Goal: Task Accomplishment & Management: Use online tool/utility

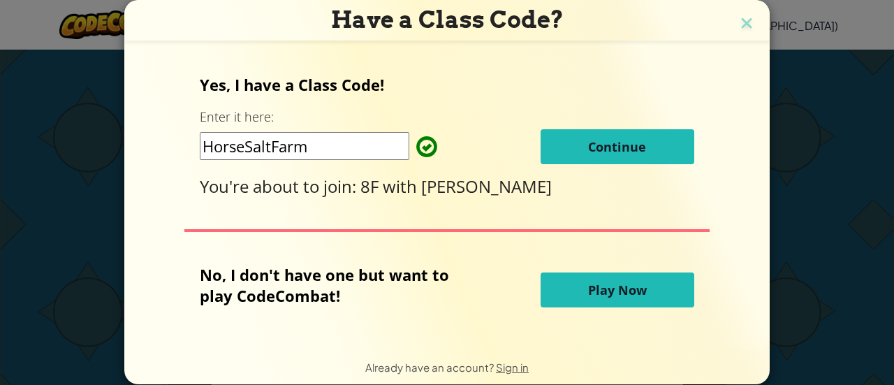
click at [599, 150] on span "Continue" at bounding box center [617, 146] width 58 height 17
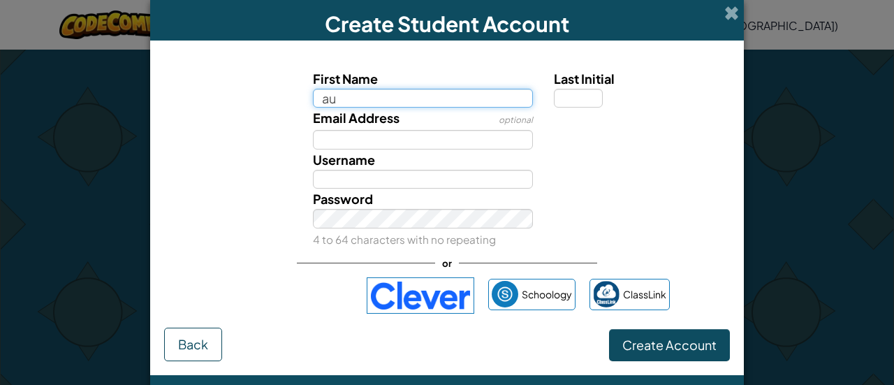
type input "aubree"
type input "Aubree"
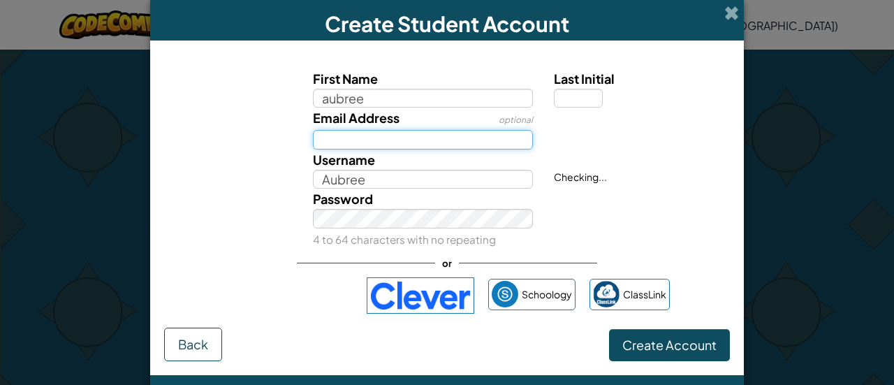
click at [385, 135] on input "Email Address" at bounding box center [423, 140] width 221 height 20
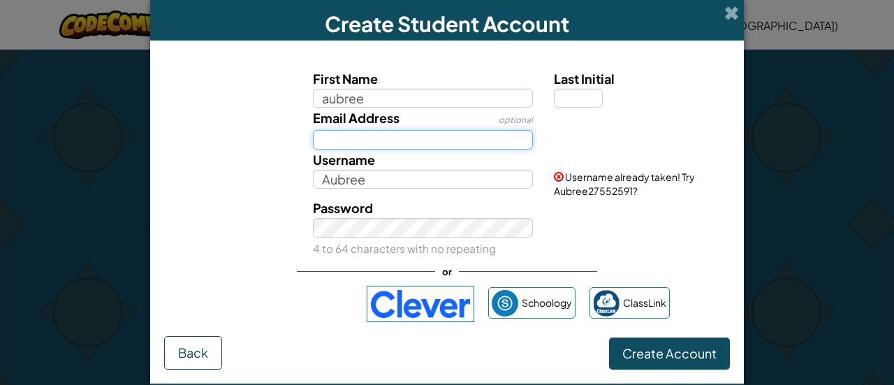
type input "ajsou3@schools.vic.edu.au"
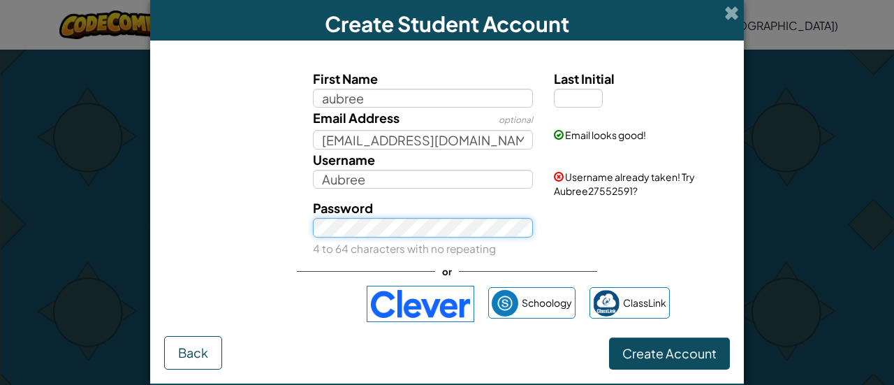
click at [609, 337] on button "Create Account" at bounding box center [669, 353] width 121 height 32
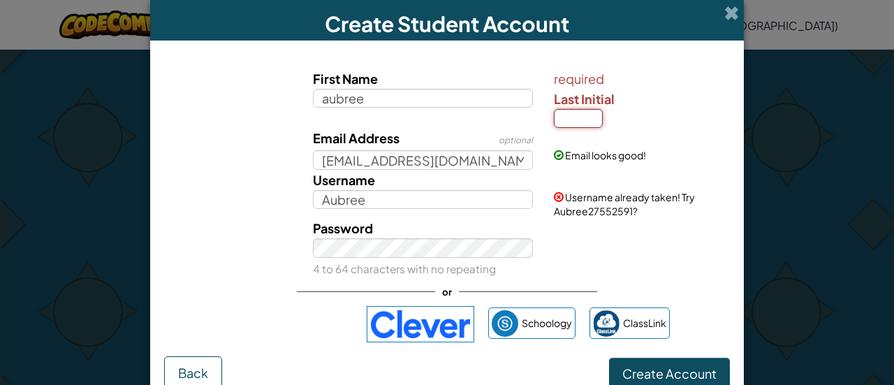
click at [585, 113] on input "Last Initial" at bounding box center [578, 119] width 49 height 20
type input "2"
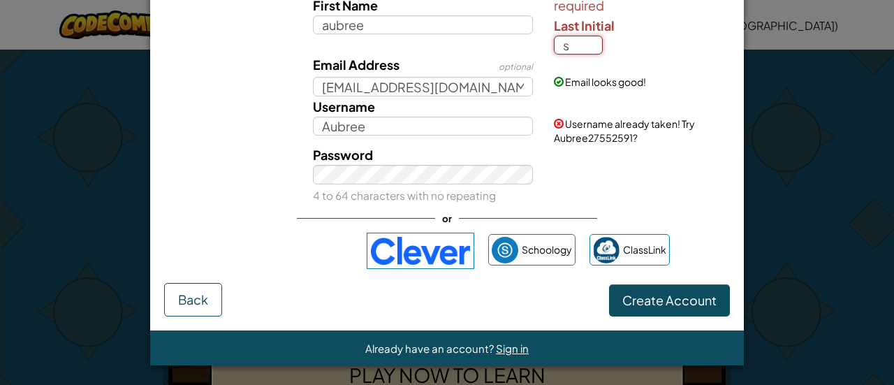
type input "s"
click at [677, 299] on span "Create Account" at bounding box center [669, 300] width 94 height 16
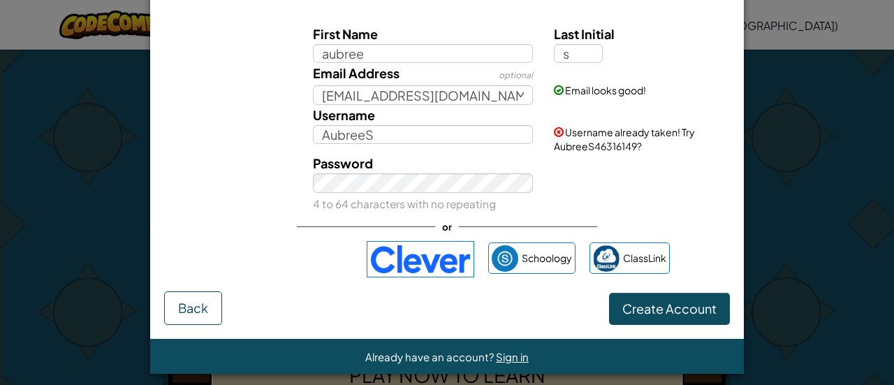
scroll to position [53, 0]
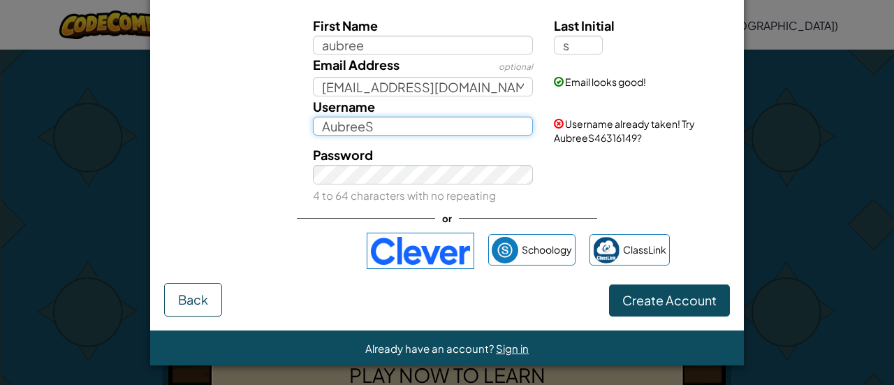
click at [394, 126] on input "AubreeS" at bounding box center [423, 127] width 221 height 20
type input "AubreeS29"
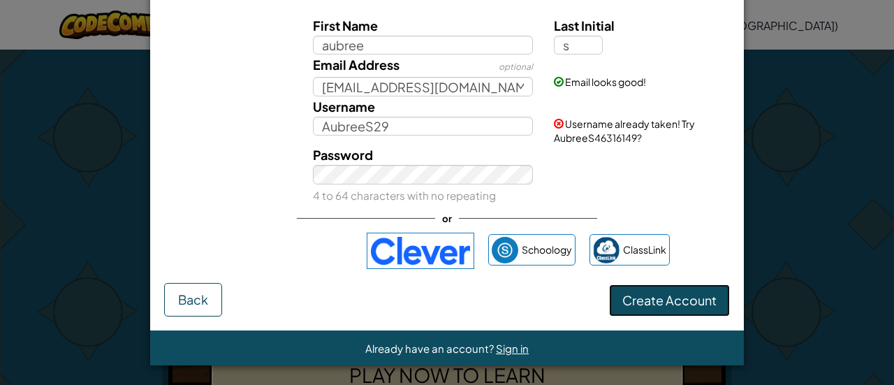
scroll to position [45, 0]
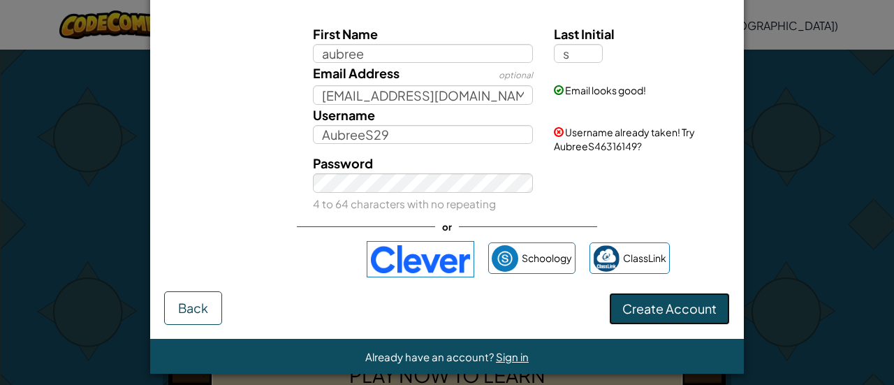
click at [709, 305] on button "Create Account" at bounding box center [669, 309] width 121 height 32
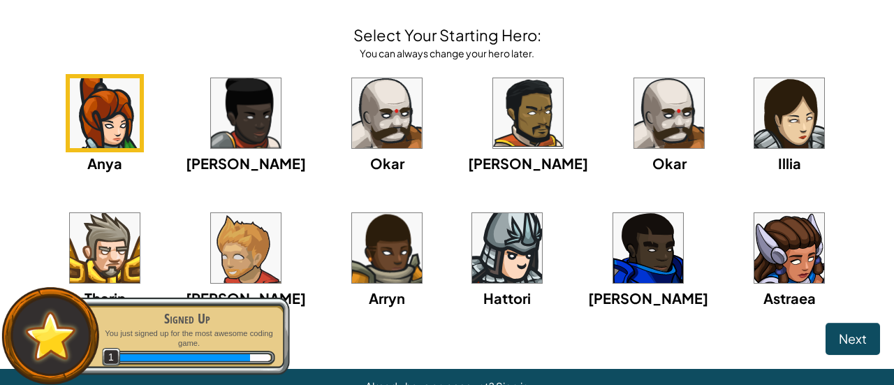
click at [225, 139] on img at bounding box center [246, 113] width 70 height 70
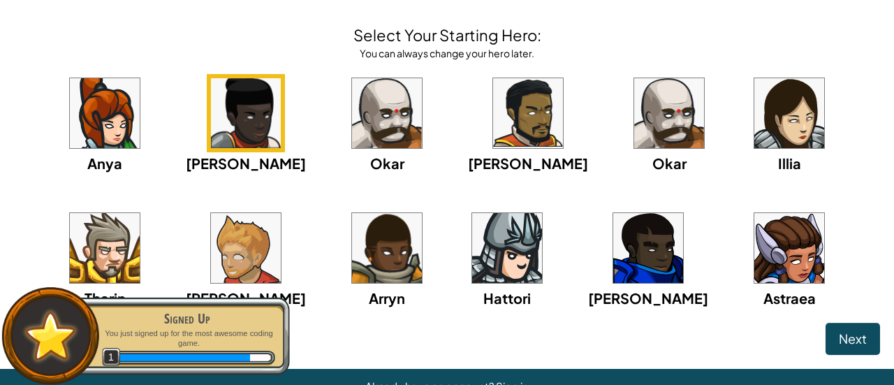
scroll to position [84, 0]
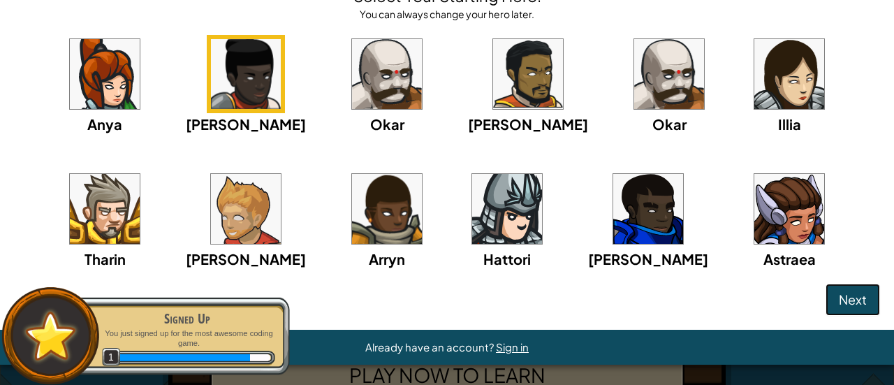
click at [853, 307] on button "Next" at bounding box center [852, 300] width 54 height 32
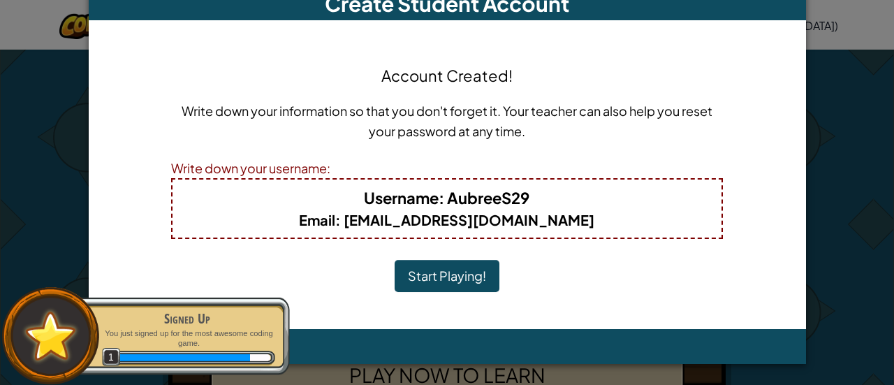
scroll to position [20, 0]
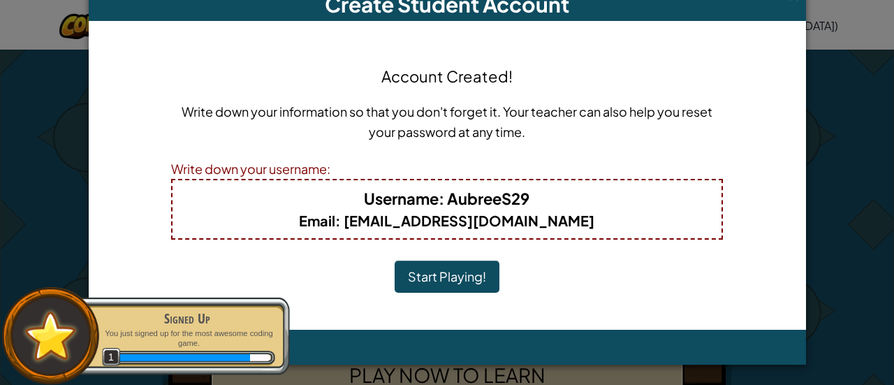
click at [474, 272] on button "Start Playing!" at bounding box center [447, 276] width 105 height 32
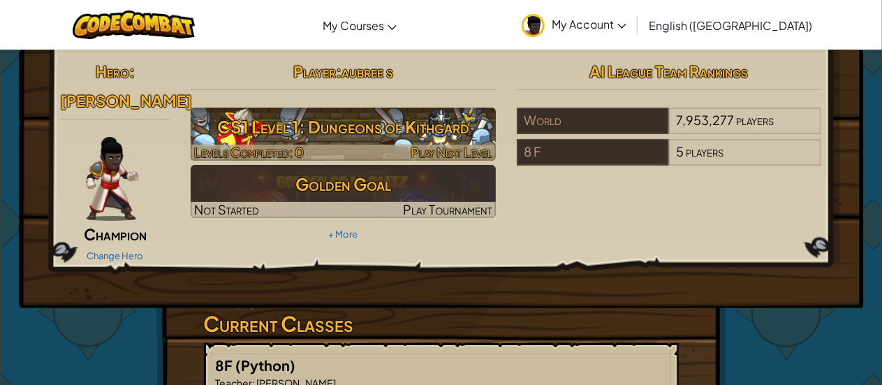
click at [347, 139] on h3 "CS1 Level 1: Dungeons of Kithgard" at bounding box center [343, 126] width 305 height 31
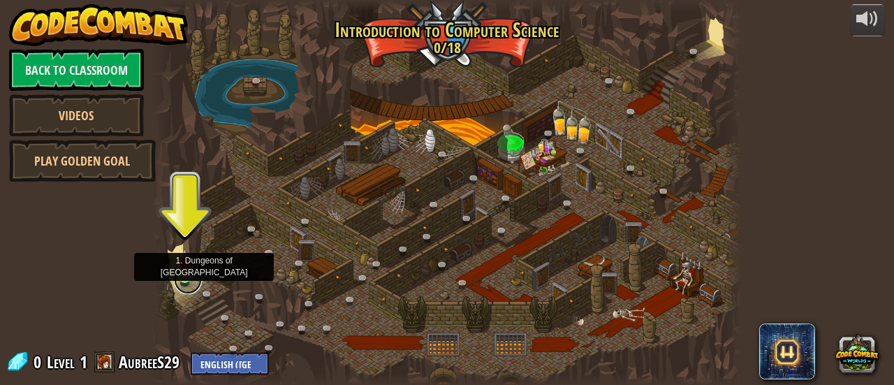
click at [184, 281] on link at bounding box center [188, 280] width 28 height 28
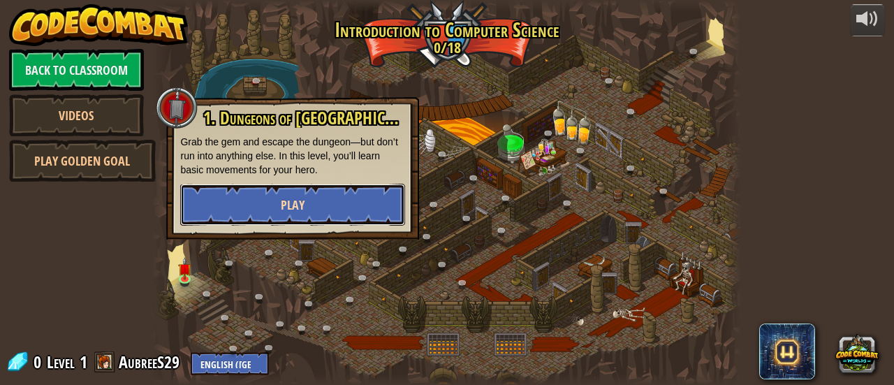
click at [370, 199] on button "Play" at bounding box center [292, 205] width 225 height 42
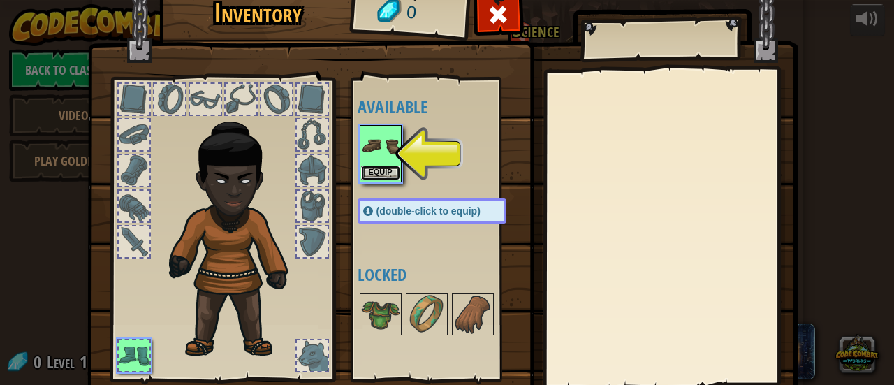
click at [381, 175] on button "Equip" at bounding box center [380, 172] width 39 height 15
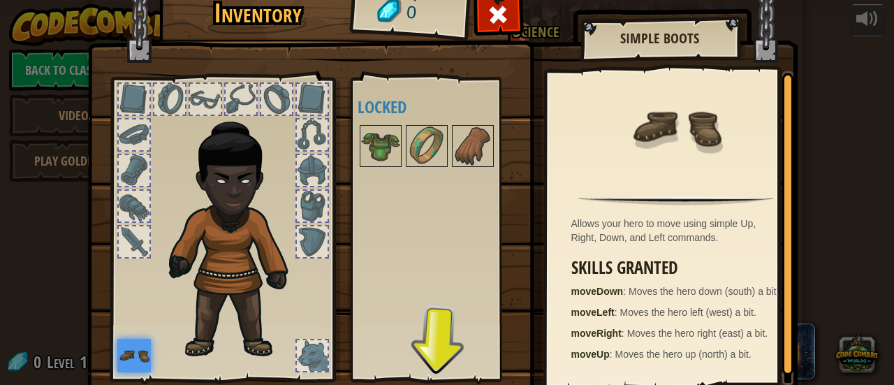
click at [860, 20] on div "Inventory 0 Available Equip (double-click to equip) Locked Simple Boots Allows …" at bounding box center [447, 192] width 894 height 385
click at [868, 17] on div "Inventory 0 Available Equip (double-click to equip) Locked Simple Boots Allows …" at bounding box center [447, 192] width 894 height 385
click at [869, 16] on div "Inventory 0 Available Equip (double-click to equip) Locked Simple Boots Allows …" at bounding box center [447, 192] width 894 height 385
click at [859, 21] on div "Inventory 0 Available Equip (double-click to equip) Locked Simple Boots Allows …" at bounding box center [447, 192] width 894 height 385
click at [850, 29] on div "Inventory 0 Available Equip (double-click to equip) Locked Simple Boots Allows …" at bounding box center [447, 192] width 894 height 385
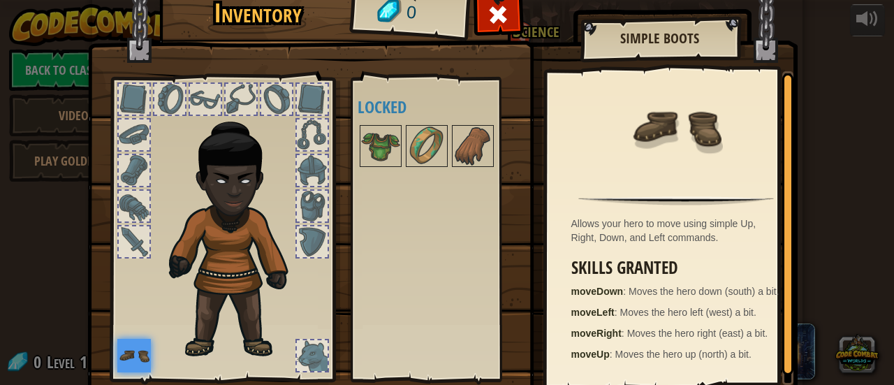
click at [855, 18] on div "Inventory 0 Available Equip (double-click to equip) Locked Simple Boots Allows …" at bounding box center [447, 192] width 894 height 385
click at [865, 10] on div "Inventory 0 Available Equip (double-click to equip) Locked Simple Boots Allows …" at bounding box center [447, 192] width 894 height 385
click at [870, 6] on div "Inventory 0 Available Equip (double-click to equip) Locked Simple Boots Allows …" at bounding box center [447, 192] width 894 height 385
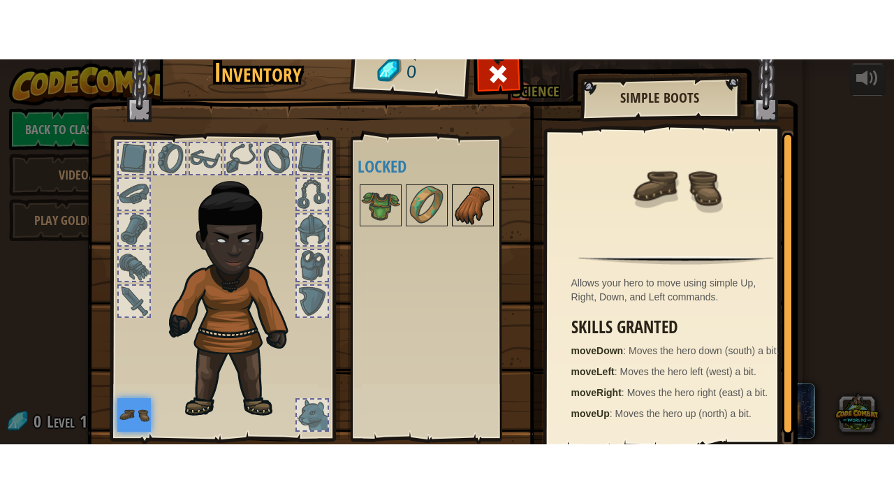
scroll to position [96, 0]
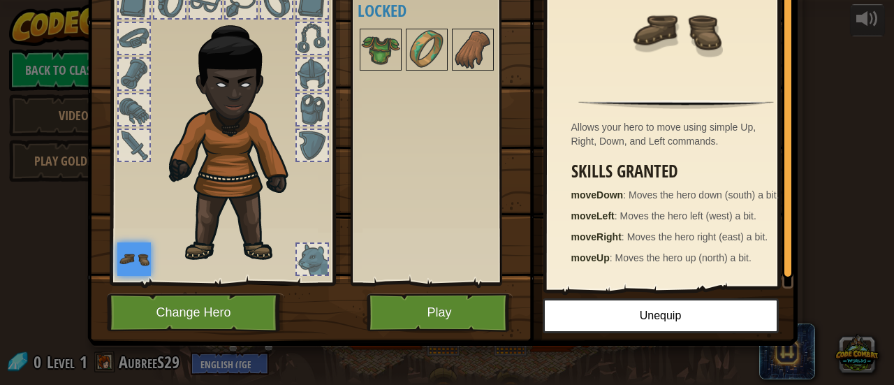
drag, startPoint x: 366, startPoint y: 44, endPoint x: 223, endPoint y: 140, distance: 172.0
click at [223, 140] on div "Inventory 0 Available Equip (double-click to equip) Locked Simple Boots Allows …" at bounding box center [447, 116] width 710 height 461
click at [390, 50] on img at bounding box center [380, 49] width 39 height 39
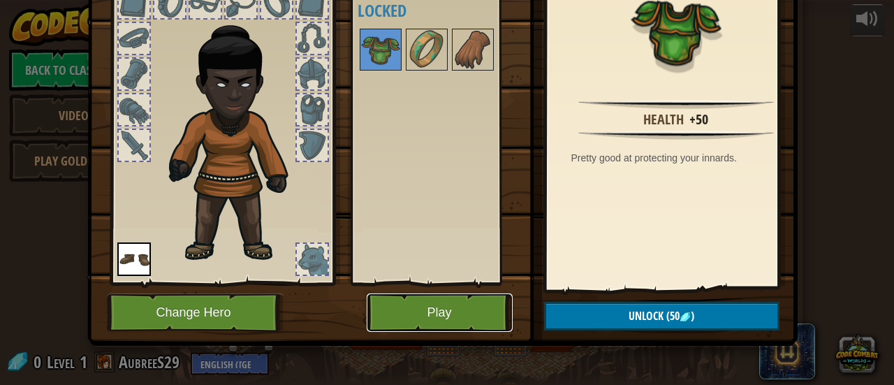
click at [457, 316] on button "Play" at bounding box center [440, 312] width 146 height 38
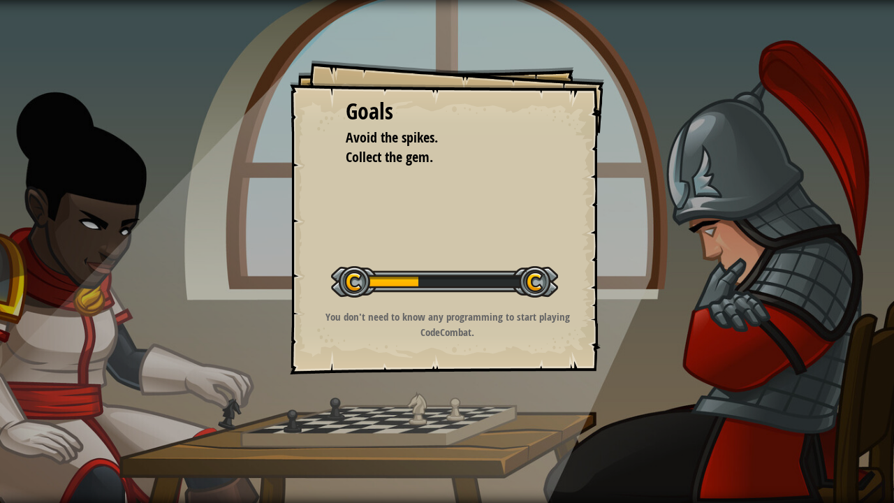
click at [683, 191] on div "Goals Avoid the spikes. Collect the gem. Start Level Error loading from server.…" at bounding box center [447, 251] width 894 height 503
click at [528, 341] on div "You don't need to know any programming to start playing CodeCombat." at bounding box center [447, 327] width 280 height 37
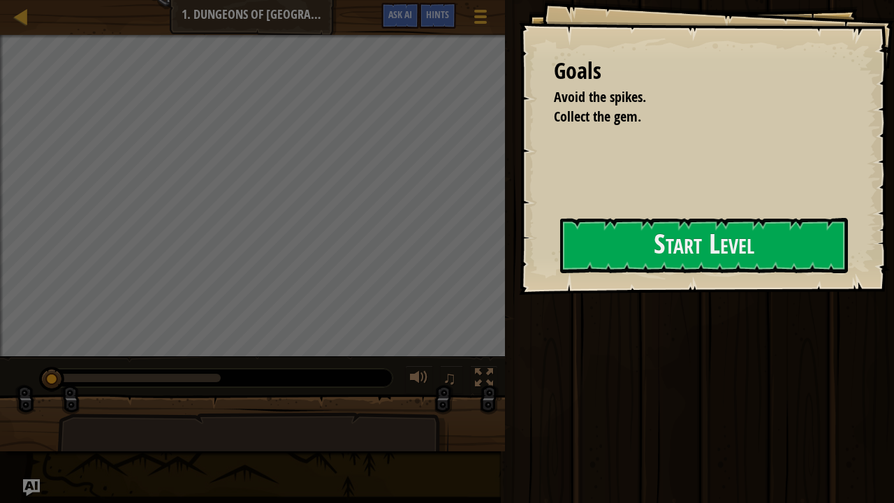
click at [534, 277] on div "Goals Avoid the spikes. Collect the gem. Start Level Error loading from server.…" at bounding box center [706, 147] width 375 height 295
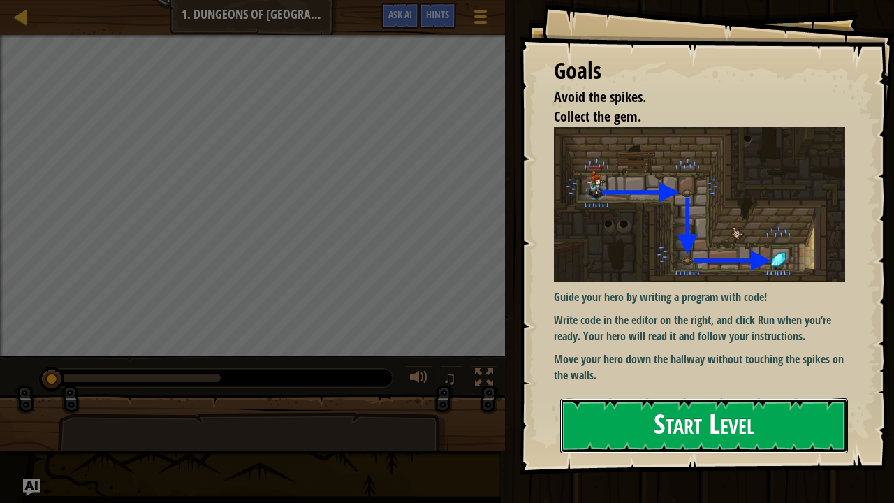
click at [633, 384] on button "Start Level" at bounding box center [704, 425] width 288 height 55
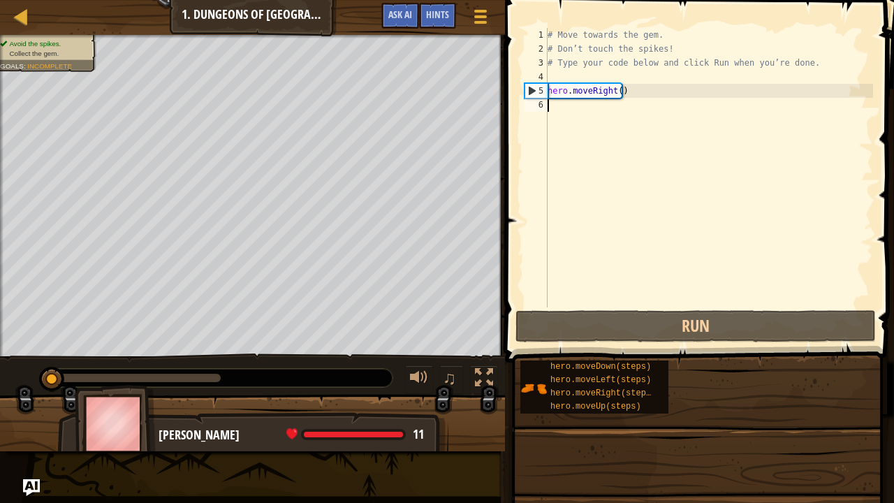
click at [633, 266] on div "# Move towards the gem. # Don’t touch the spikes! # Type your code below and cl…" at bounding box center [709, 181] width 328 height 307
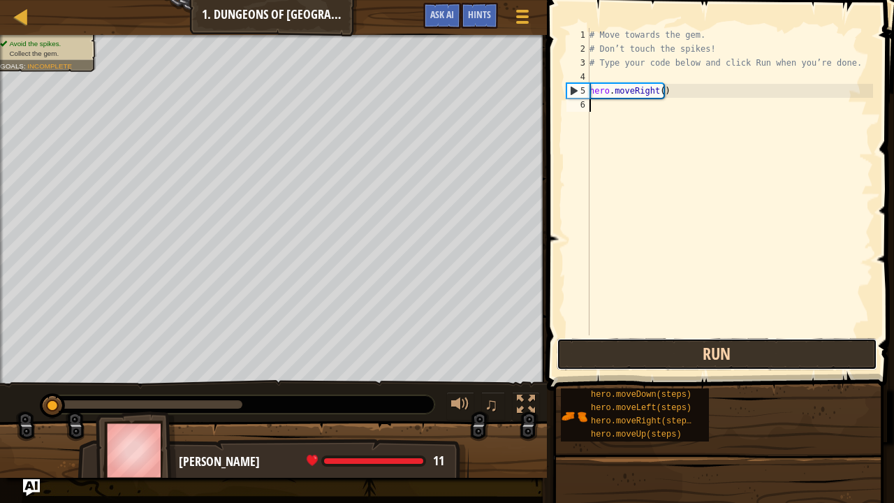
click at [680, 346] on button "Run" at bounding box center [717, 354] width 321 height 32
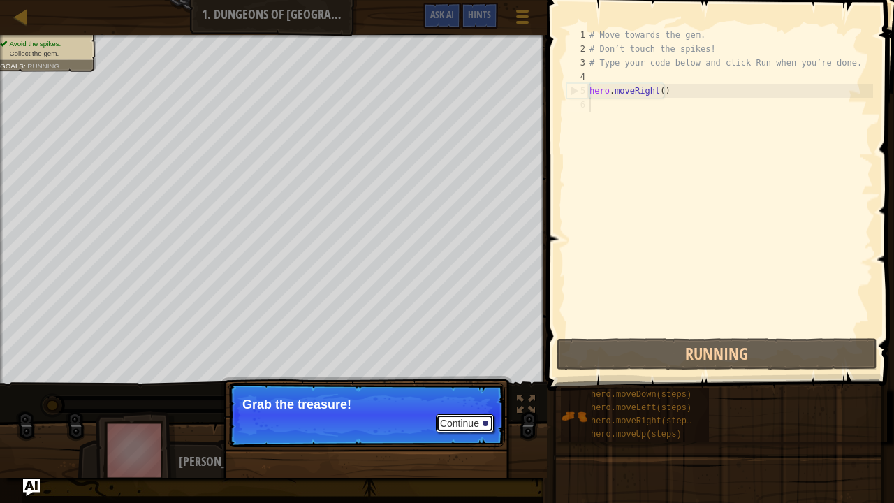
click at [469, 384] on button "Continue" at bounding box center [465, 423] width 58 height 18
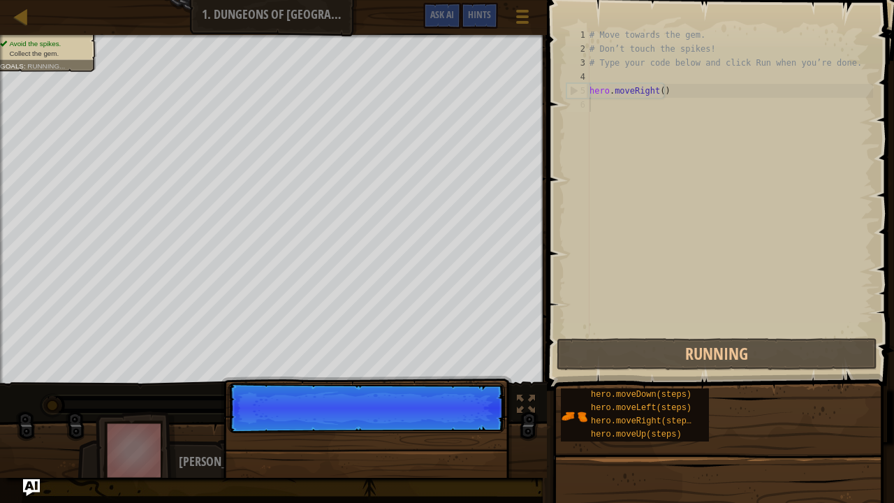
scroll to position [6, 0]
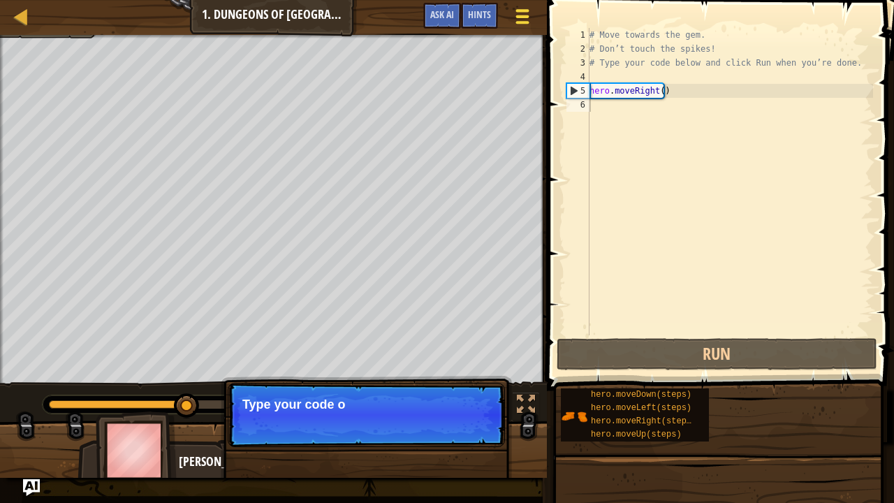
click at [520, 18] on div at bounding box center [522, 16] width 19 height 20
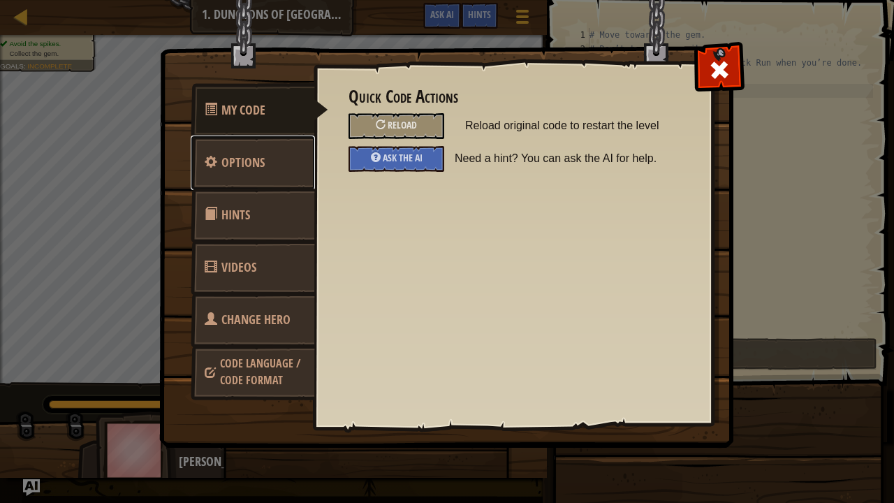
click at [270, 161] on link "Options" at bounding box center [253, 162] width 124 height 54
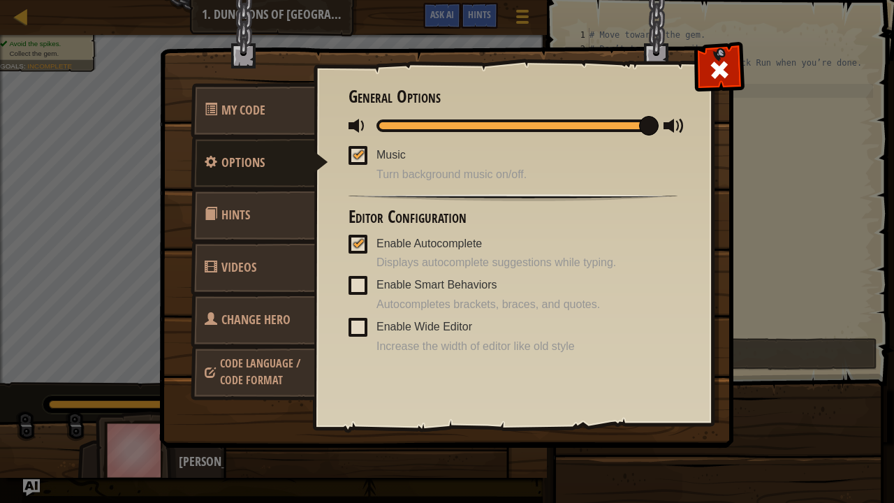
click at [361, 155] on div at bounding box center [358, 154] width 10 height 11
click at [0, 0] on input "Music" at bounding box center [0, 0] width 0 height 0
click at [381, 124] on div at bounding box center [512, 125] width 273 height 13
click at [353, 154] on span at bounding box center [357, 155] width 19 height 19
click at [0, 0] on input "Music" at bounding box center [0, 0] width 0 height 0
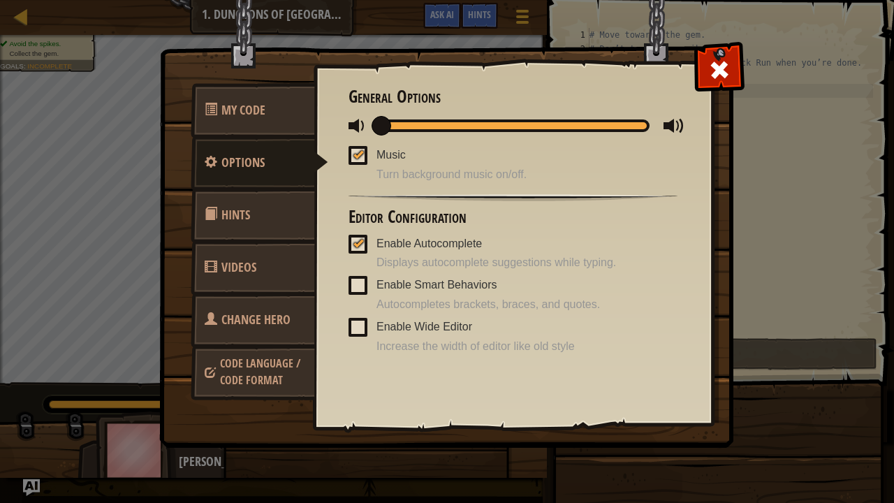
click at [352, 162] on span at bounding box center [357, 155] width 19 height 19
click at [0, 0] on input "Music" at bounding box center [0, 0] width 0 height 0
click at [355, 162] on span at bounding box center [357, 155] width 19 height 19
click at [0, 0] on input "Music" at bounding box center [0, 0] width 0 height 0
click at [354, 163] on span at bounding box center [357, 155] width 19 height 19
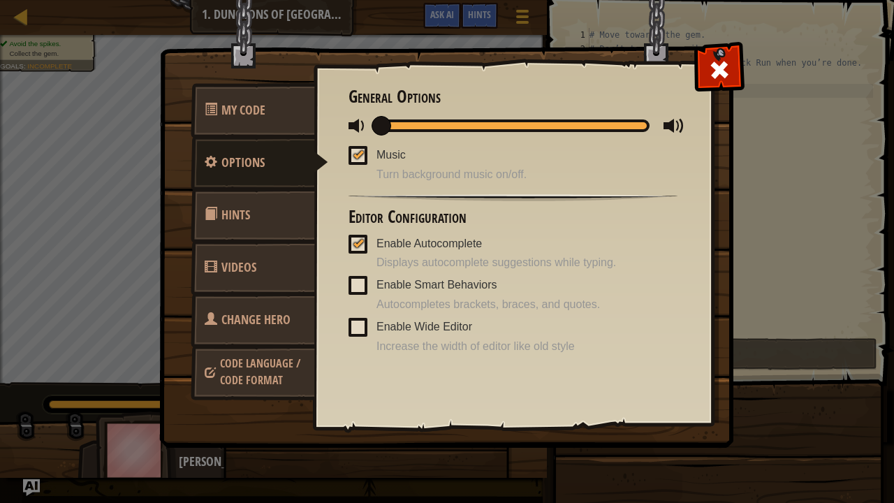
click at [0, 0] on input "Music" at bounding box center [0, 0] width 0 height 0
click at [349, 161] on span at bounding box center [357, 155] width 19 height 19
click at [0, 0] on input "Music" at bounding box center [0, 0] width 0 height 0
click at [360, 155] on div at bounding box center [358, 154] width 10 height 11
click at [0, 0] on input "Music" at bounding box center [0, 0] width 0 height 0
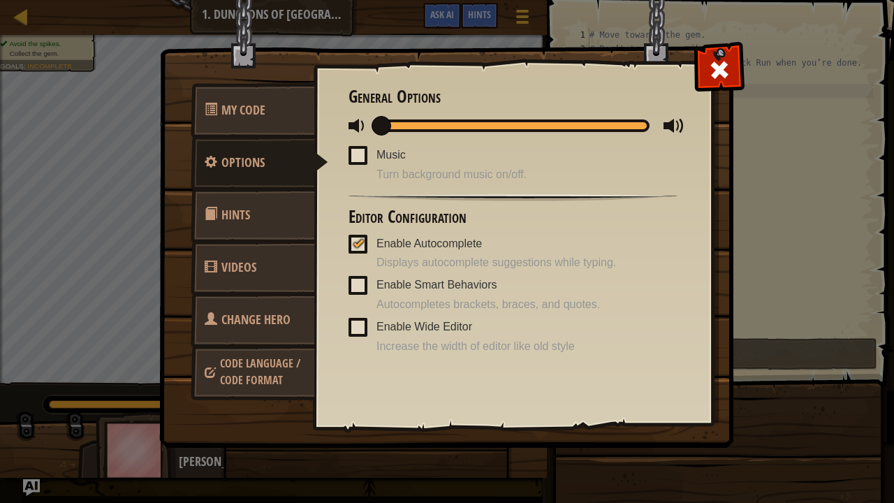
click at [359, 156] on span at bounding box center [357, 155] width 19 height 19
click at [0, 0] on input "Music" at bounding box center [0, 0] width 0 height 0
click at [365, 156] on span at bounding box center [357, 155] width 19 height 19
click at [0, 0] on input "Music" at bounding box center [0, 0] width 0 height 0
click at [501, 126] on div at bounding box center [512, 125] width 273 height 13
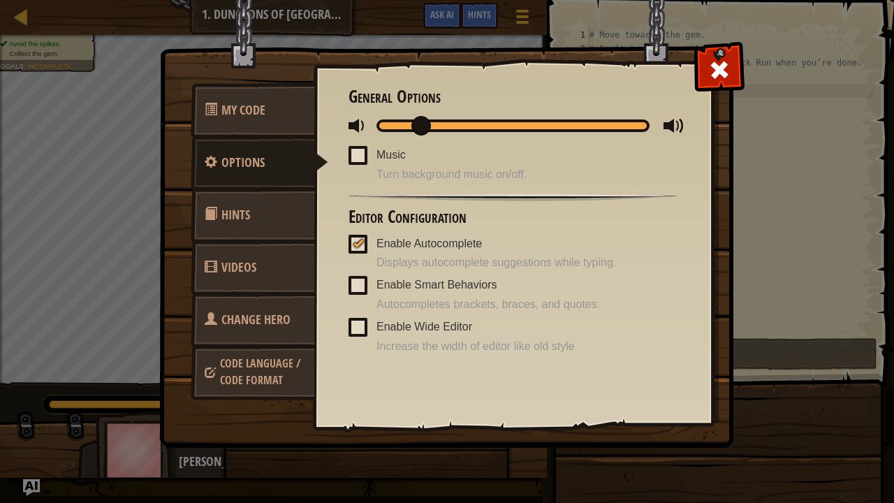
click at [564, 139] on div "General Options Music Turn background music on/off. Editor Configuration Enable…" at bounding box center [512, 220] width 329 height 267
click at [598, 127] on div at bounding box center [512, 125] width 273 height 13
click at [485, 130] on div at bounding box center [512, 125] width 273 height 13
click at [406, 124] on div at bounding box center [512, 125] width 273 height 13
click at [378, 127] on div at bounding box center [512, 125] width 273 height 13
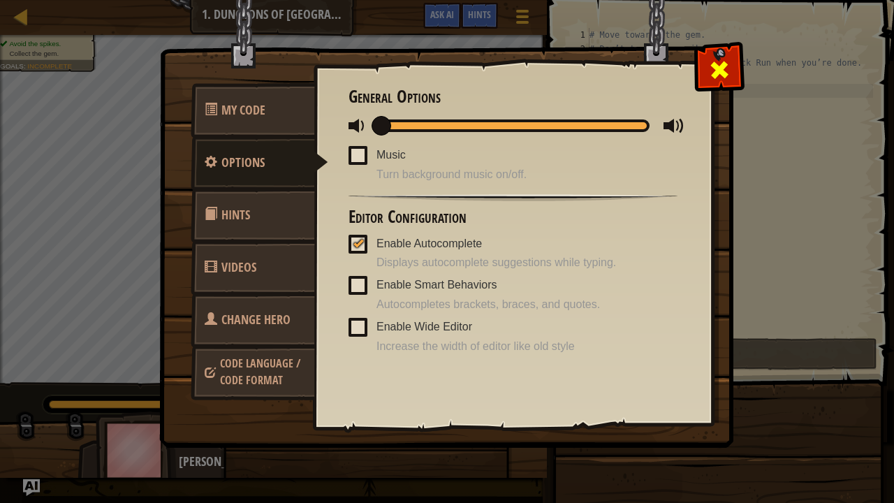
click at [700, 70] on div at bounding box center [719, 67] width 44 height 44
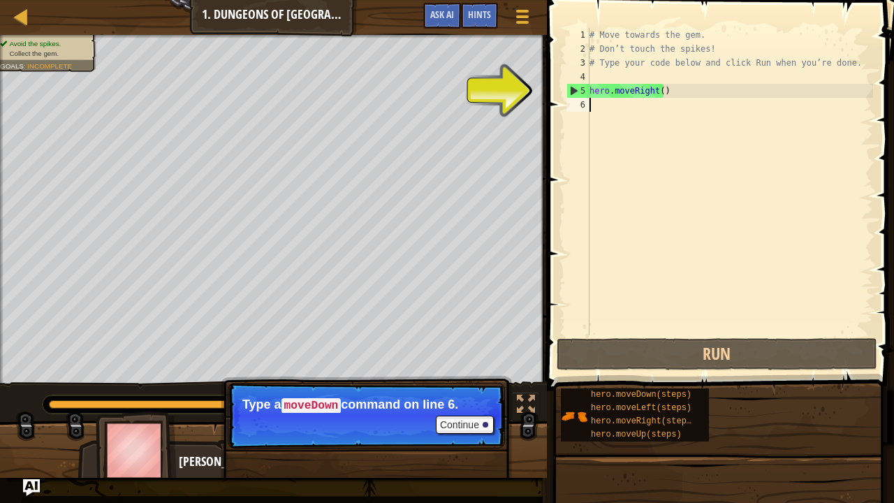
click at [633, 93] on div "# Move towards the gem. # Don’t touch the spikes! # Type your code below and cl…" at bounding box center [730, 195] width 286 height 335
click at [649, 89] on div "# Move towards the gem. # Don’t touch the spikes! # Type your code below and cl…" at bounding box center [730, 195] width 286 height 335
click at [652, 91] on div "# Move towards the gem. # Don’t touch the spikes! # Type your code below and cl…" at bounding box center [730, 195] width 286 height 335
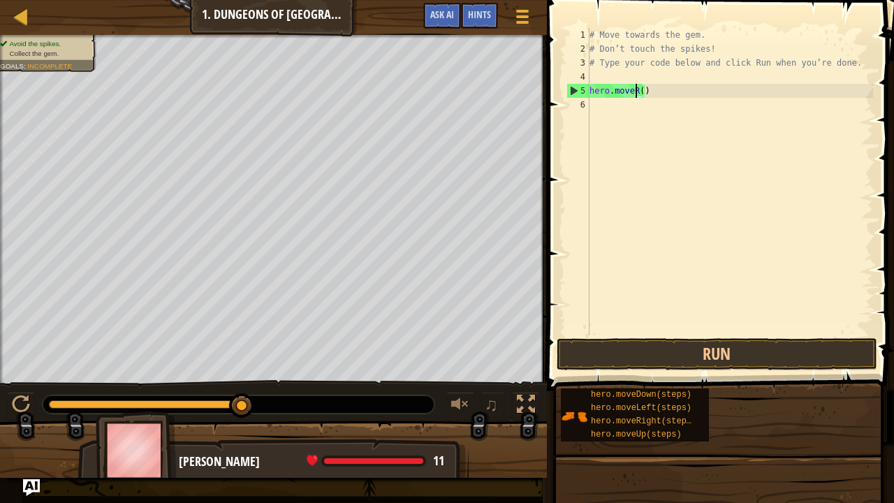
type textarea "hero.move()"
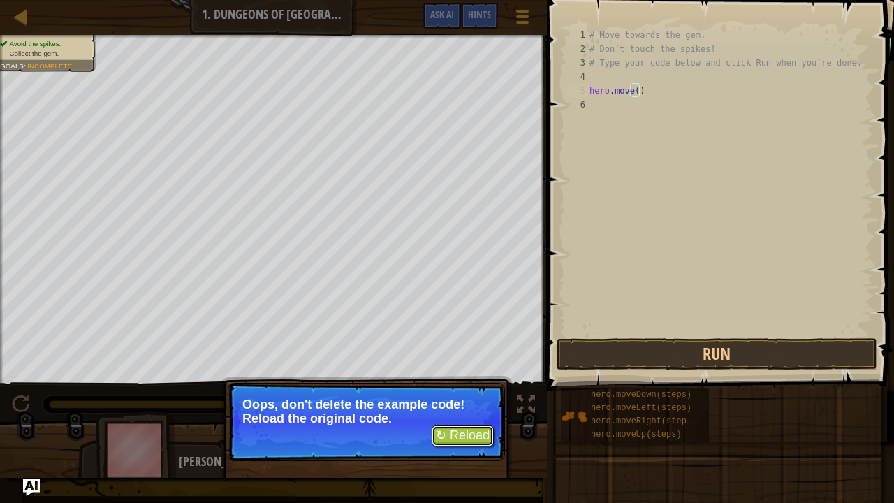
click at [481, 384] on button "↻ Reload" at bounding box center [463, 435] width 62 height 21
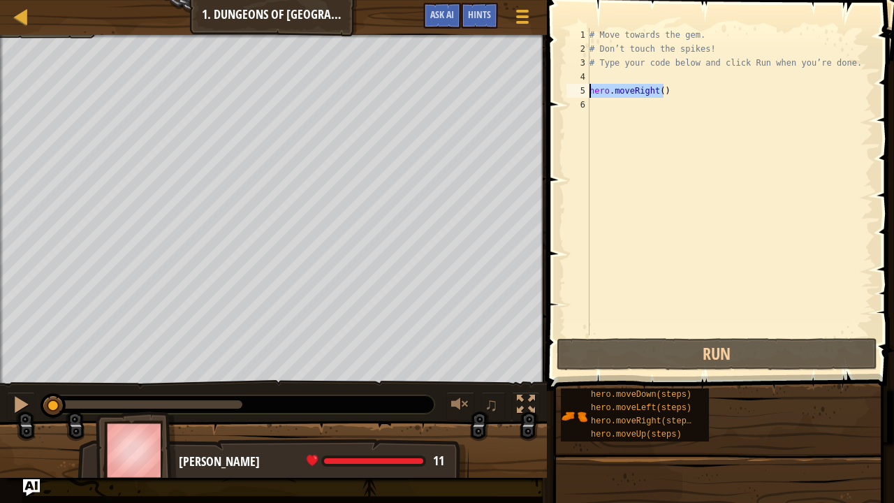
drag, startPoint x: 698, startPoint y: 85, endPoint x: 591, endPoint y: 91, distance: 107.7
click at [591, 91] on div "# Move towards the gem. # Don’t touch the spikes! # Type your code below and cl…" at bounding box center [730, 195] width 286 height 335
type textarea "hero.moveRight()"
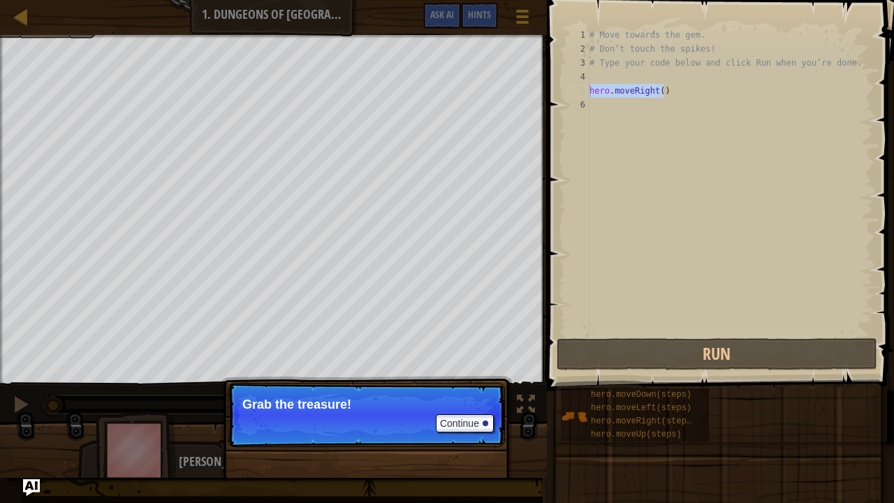
click at [601, 120] on div "# Move towards the gem. # Don’t touch the spikes! # Type your code below and cl…" at bounding box center [730, 195] width 286 height 335
click at [596, 110] on div "# Move towards the gem. # Don’t touch the spikes! # Type your code below and cl…" at bounding box center [730, 195] width 286 height 335
click at [592, 102] on div "# Move towards the gem. # Don’t touch the spikes! # Type your code below and cl…" at bounding box center [730, 195] width 286 height 335
paste textarea "hero.moveRight()"
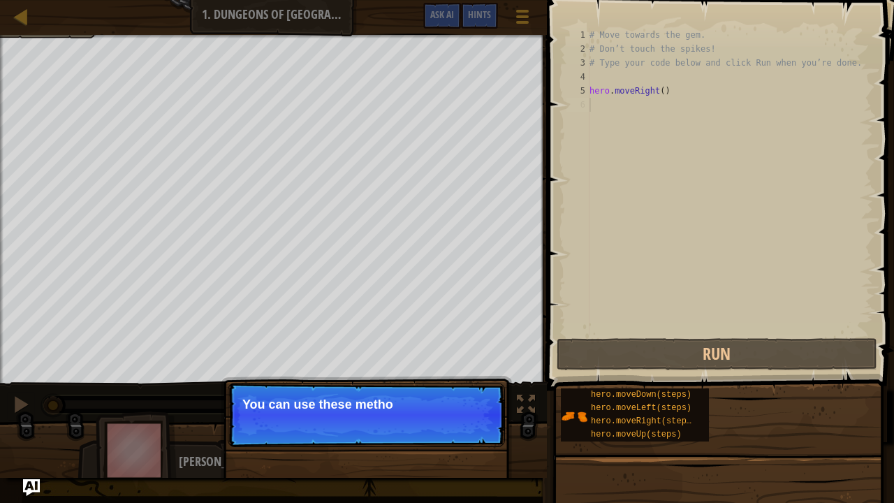
click at [688, 92] on div "# Move towards the gem. # Don’t touch the spikes! # Type your code below and cl…" at bounding box center [730, 195] width 286 height 335
type textarea "hero.moveRight()"
click at [622, 105] on div "# Move towards the gem. # Don’t touch the spikes! # Type your code below and cl…" at bounding box center [730, 195] width 286 height 335
click at [658, 93] on div "# Move towards the gem. # Don’t touch the spikes! # Type your code below and cl…" at bounding box center [730, 195] width 286 height 335
paste textarea "hero.moveRight()"
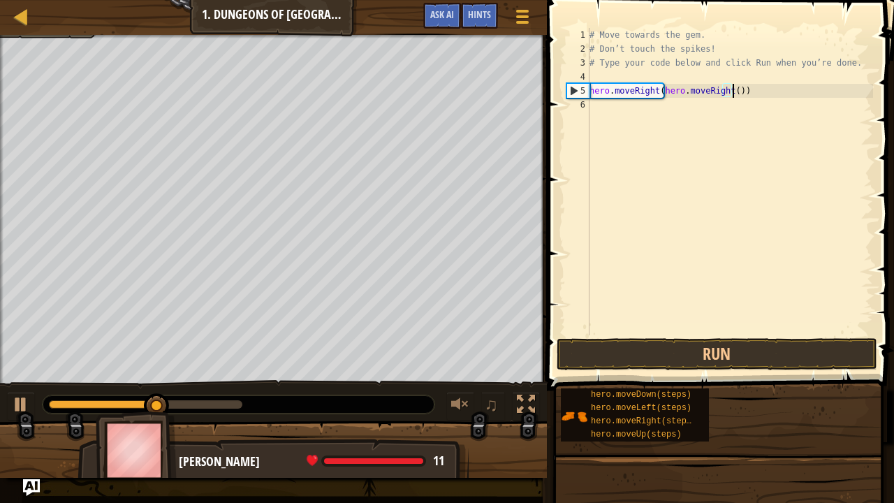
click at [720, 91] on div "# Move towards the gem. # Don’t touch the spikes! # Type your code below and cl…" at bounding box center [730, 195] width 286 height 335
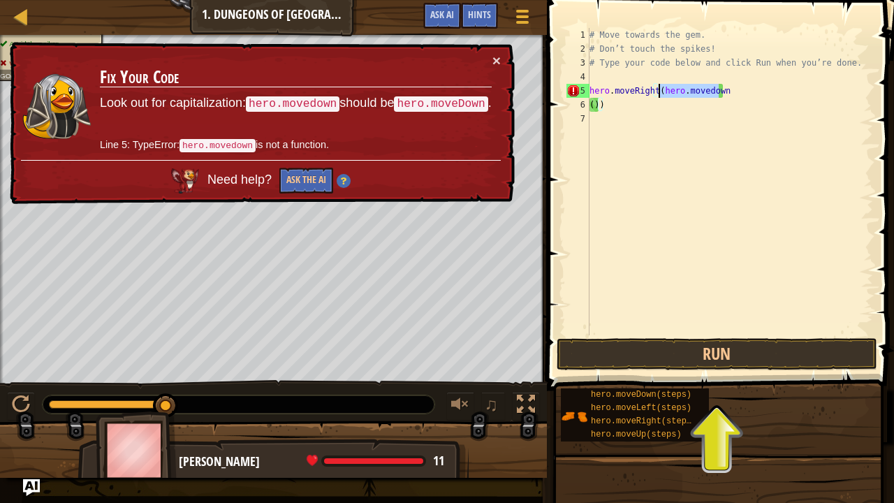
drag, startPoint x: 729, startPoint y: 95, endPoint x: 661, endPoint y: 94, distance: 68.4
click at [661, 94] on div "# Move towards the gem. # Don’t touch the spikes! # Type your code below and cl…" at bounding box center [730, 195] width 286 height 335
type textarea "hero.moveRight("
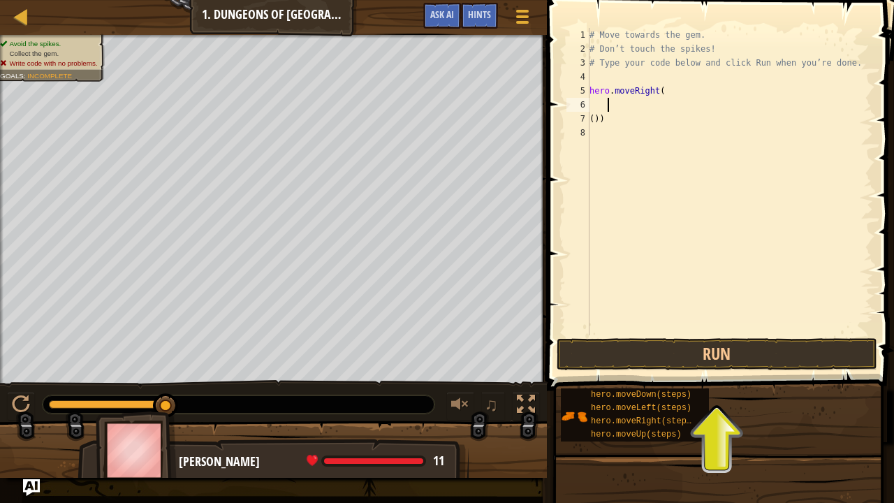
paste textarea "hero.movedown"
type textarea "hero.movedown"
click at [606, 105] on div "# Move towards the gem. # Don’t touch the spikes! # Type your code below and cl…" at bounding box center [730, 195] width 286 height 335
click at [651, 109] on div "# Move towards the gem. # Don’t touch the spikes! # Type your code below and cl…" at bounding box center [730, 195] width 286 height 335
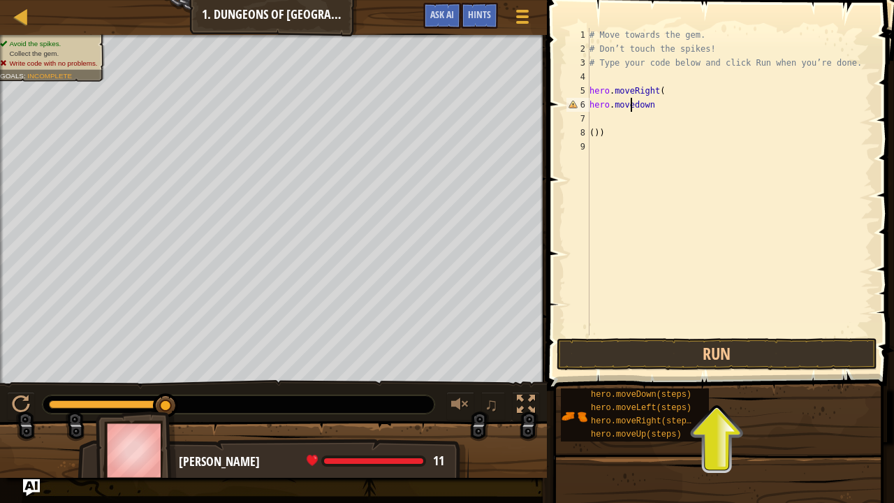
click at [632, 105] on div "# Move towards the gem. # Don’t touch the spikes! # Type your code below and cl…" at bounding box center [730, 195] width 286 height 335
click at [712, 346] on button "Run" at bounding box center [717, 354] width 321 height 32
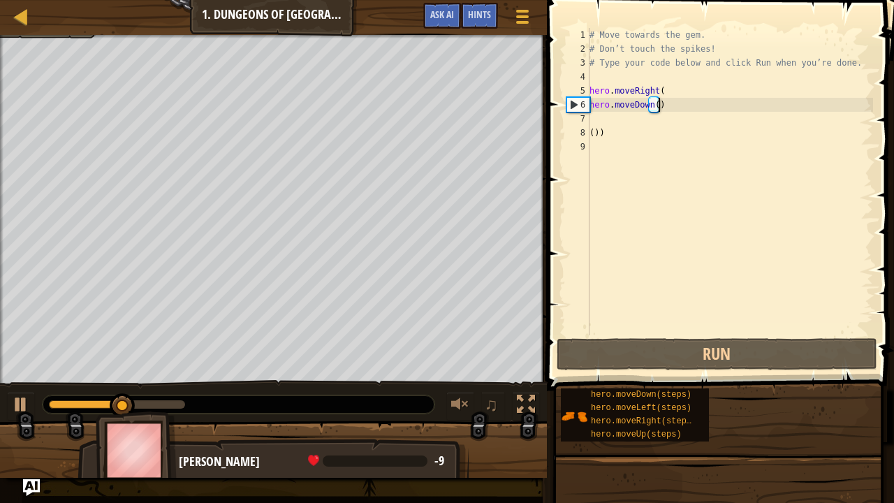
click at [577, 88] on div "5" at bounding box center [577, 91] width 23 height 14
click at [582, 87] on div "5" at bounding box center [577, 91] width 23 height 14
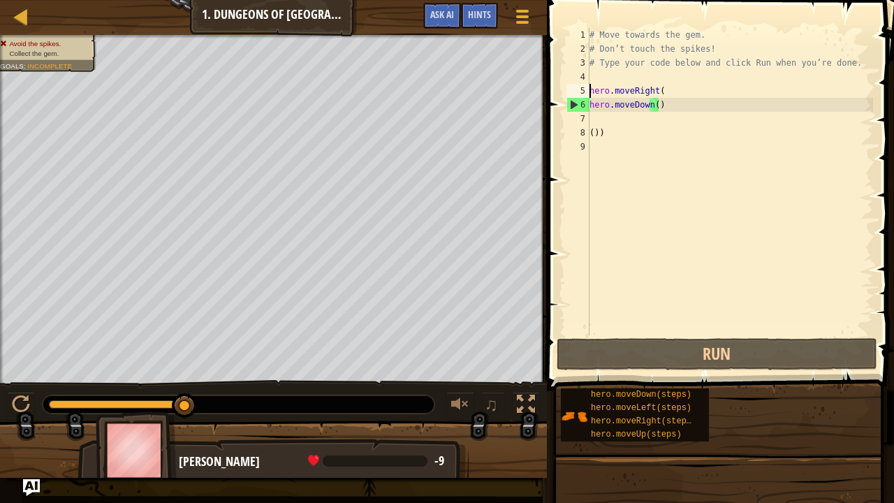
click at [577, 85] on div "5" at bounding box center [577, 91] width 23 height 14
type textarea "hero.moveRight("
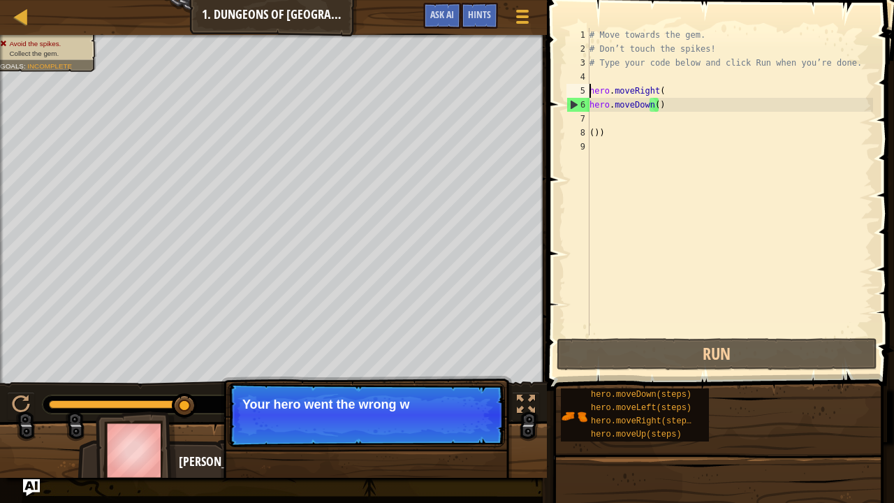
click at [577, 85] on div "5" at bounding box center [577, 91] width 23 height 14
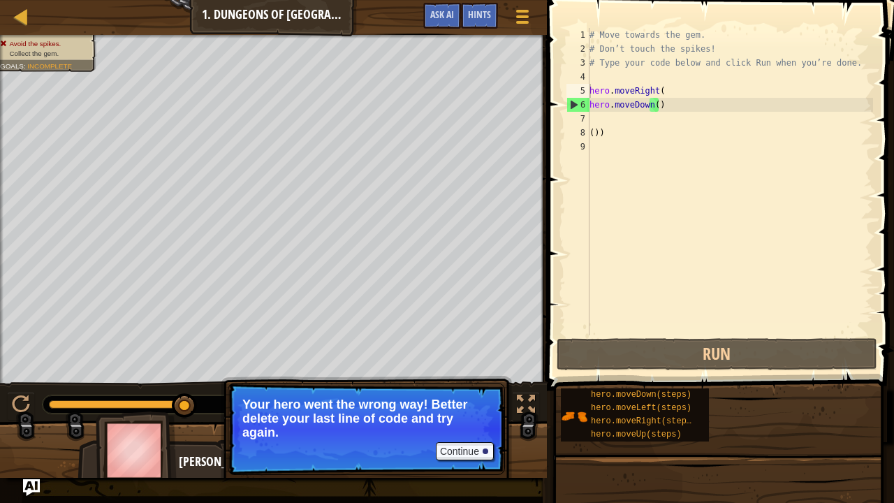
click at [465, 384] on p "Your hero went the wrong way! Better delete your last line of code and try agai…" at bounding box center [366, 418] width 248 height 42
click at [471, 384] on button "Continue" at bounding box center [465, 451] width 58 height 18
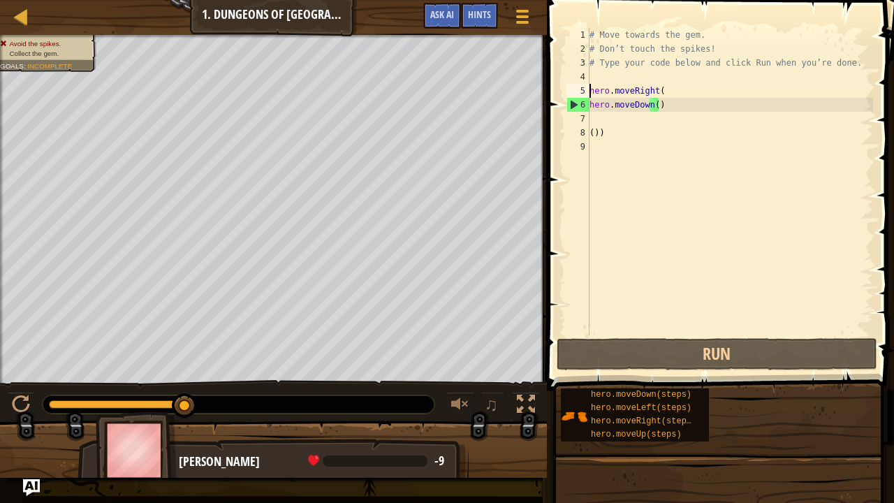
click at [575, 82] on div "4" at bounding box center [577, 77] width 23 height 14
type textarea "hero.moveRight("
click at [586, 81] on div "4" at bounding box center [577, 77] width 23 height 14
type textarea "hero.moveRight("
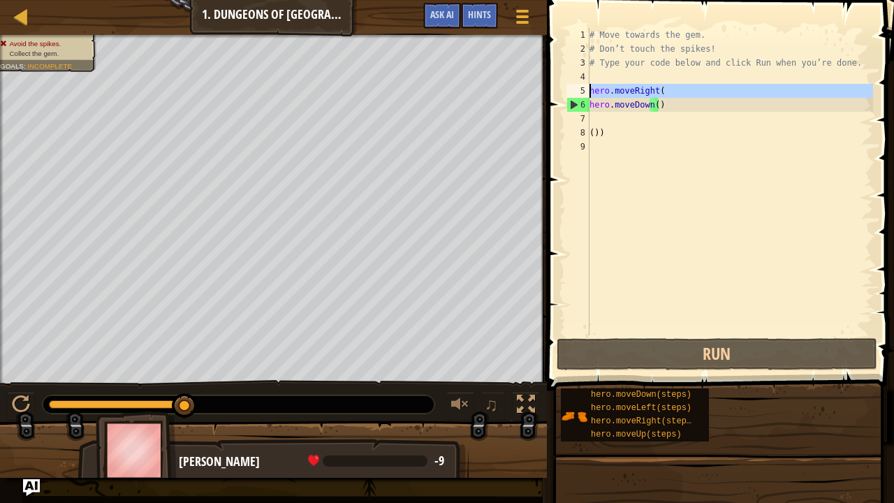
click at [582, 91] on div "5" at bounding box center [577, 91] width 23 height 14
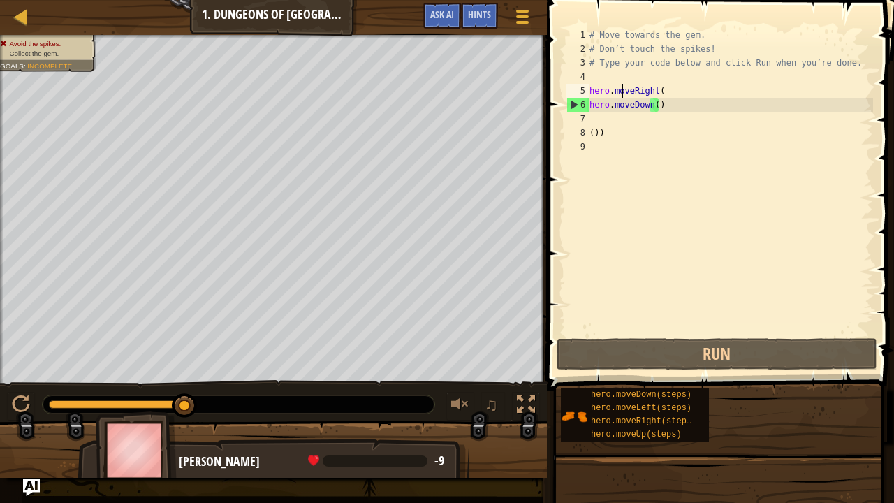
click at [623, 84] on div "# Move towards the gem. # Don’t touch the spikes! # Type your code below and cl…" at bounding box center [730, 195] width 286 height 335
click at [646, 91] on div "# Move towards the gem. # Don’t touch the spikes! # Type your code below and cl…" at bounding box center [730, 195] width 286 height 335
drag, startPoint x: 590, startPoint y: 105, endPoint x: 594, endPoint y: 119, distance: 14.6
click at [594, 119] on div "# Move towards the gem. # Don’t touch the spikes! # Type your code below and cl…" at bounding box center [730, 195] width 286 height 335
drag, startPoint x: 681, startPoint y: 87, endPoint x: 588, endPoint y: 91, distance: 92.9
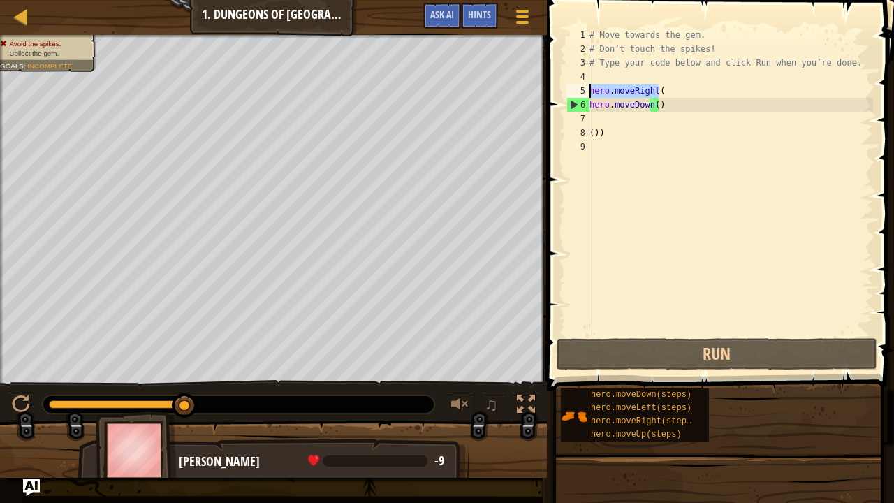
click at [588, 91] on div "hero.moveDown() 1 2 3 4 5 6 7 8 9 # Move towards the gem. # Don’t touch the spi…" at bounding box center [718, 181] width 309 height 307
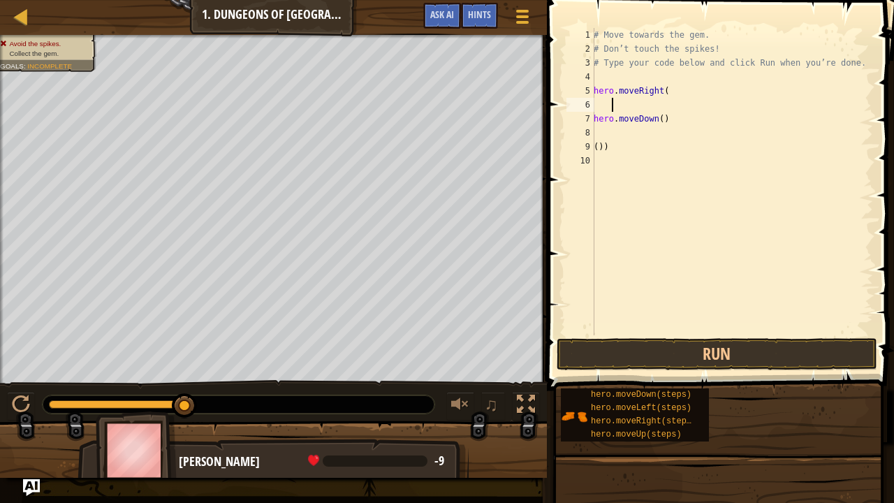
paste textarea
click at [608, 108] on div "# Move towards the gem. # Don’t touch the spikes! # Type your code below and cl…" at bounding box center [732, 195] width 282 height 335
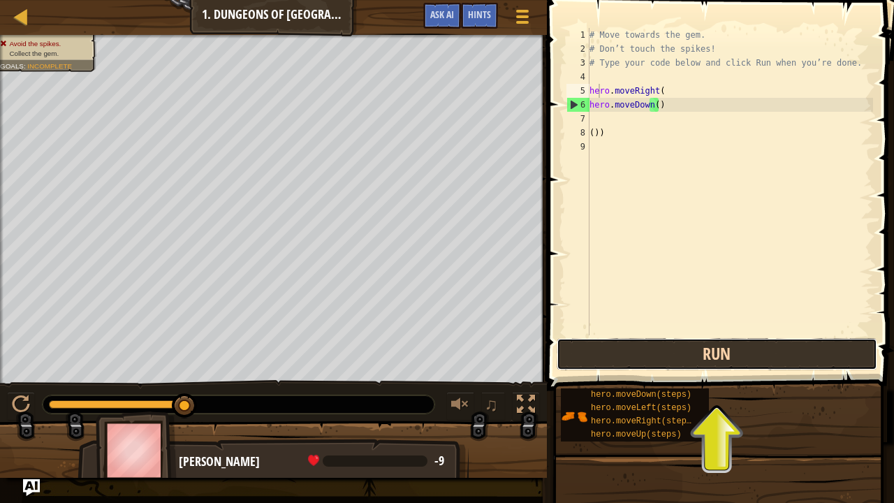
click at [656, 346] on button "Run" at bounding box center [717, 354] width 321 height 32
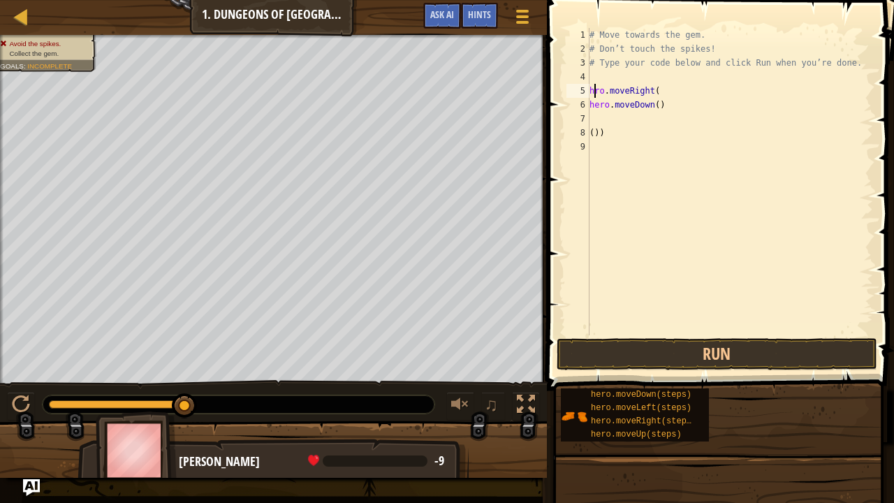
click at [672, 110] on div "# Move towards the gem. # Don’t touch the spikes! # Type your code below and cl…" at bounding box center [730, 195] width 286 height 335
click at [659, 98] on div "# Move towards the gem. # Don’t touch the spikes! # Type your code below and cl…" at bounding box center [730, 195] width 286 height 335
click at [656, 89] on div "# Move towards the gem. # Don’t touch the spikes! # Type your code below and cl…" at bounding box center [730, 195] width 286 height 335
click at [650, 105] on div "# Move towards the gem. # Don’t touch the spikes! # Type your code below and cl…" at bounding box center [730, 195] width 286 height 335
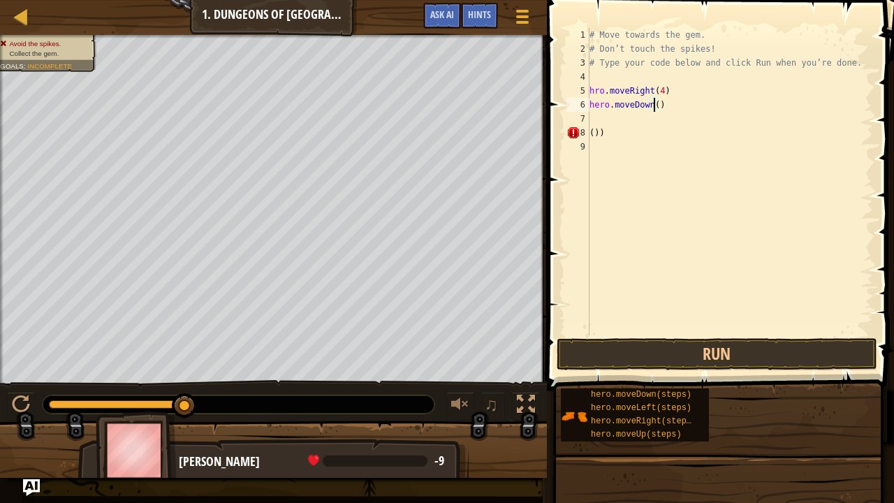
click at [655, 107] on div "# Move towards the gem. # Don’t touch the spikes! # Type your code below and cl…" at bounding box center [730, 195] width 286 height 335
click at [613, 133] on div "# Move towards the gem. # Don’t touch the spikes! # Type your code below and cl…" at bounding box center [730, 195] width 286 height 335
type textarea "("
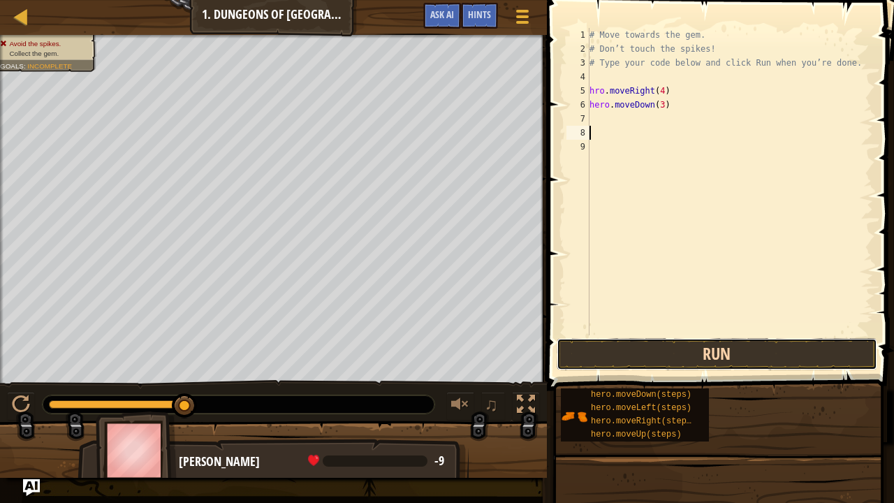
click at [687, 355] on button "Run" at bounding box center [717, 354] width 321 height 32
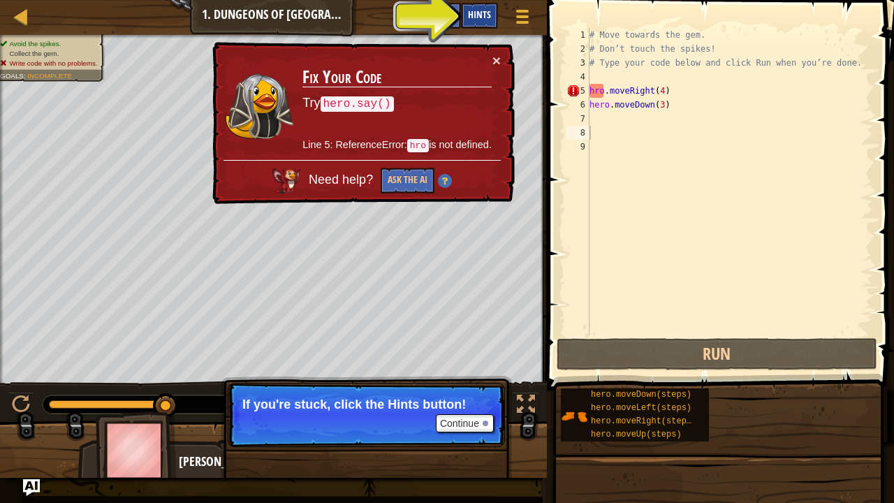
click at [483, 16] on span "Hints" at bounding box center [479, 14] width 23 height 13
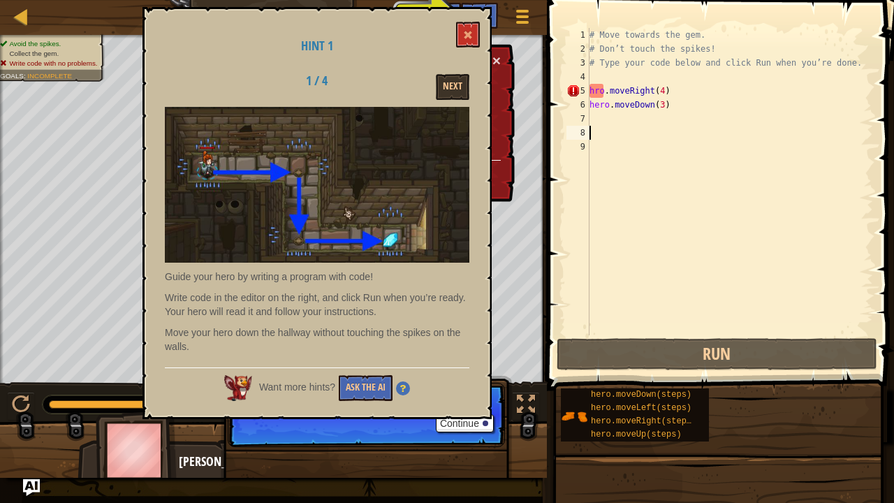
click at [542, 211] on div at bounding box center [541, 251] width 2 height 503
click at [594, 91] on div "# Move towards the gem. # Don’t touch the spikes! # Type your code below and cl…" at bounding box center [730, 195] width 286 height 335
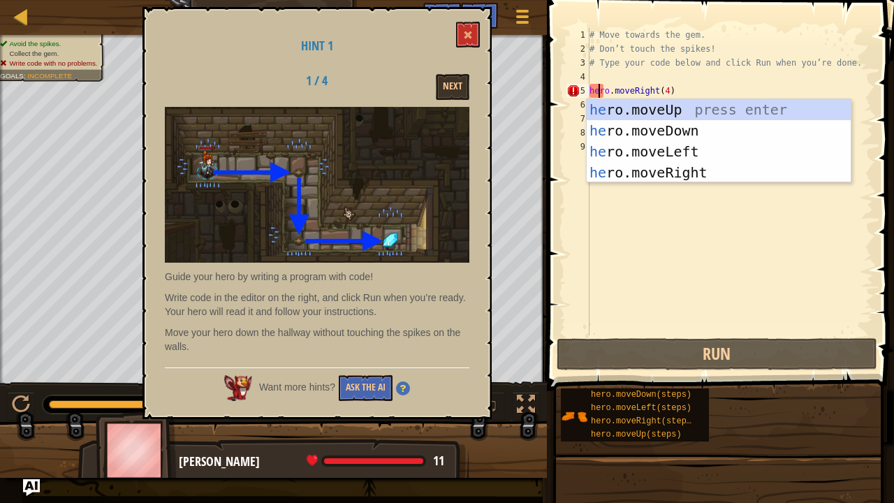
scroll to position [6, 1]
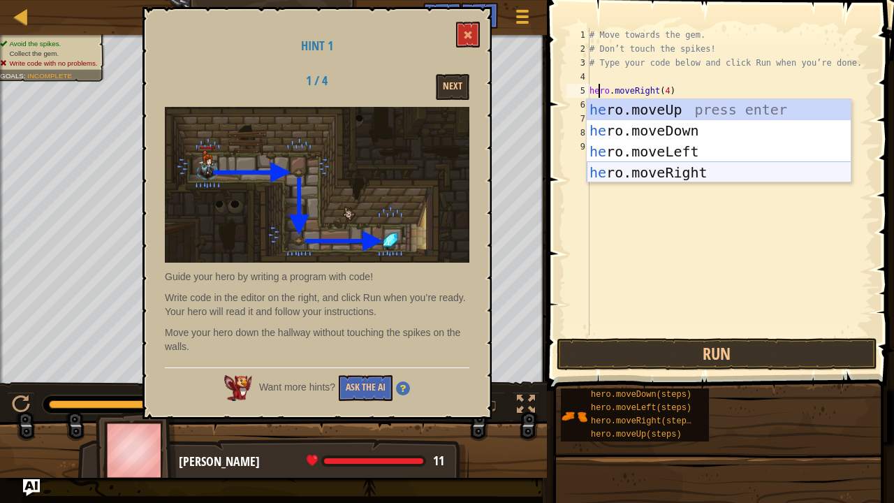
click at [703, 170] on div "he ro.moveUp press enter he ro.moveDown press enter he ro.moveLeft press enter …" at bounding box center [719, 162] width 265 height 126
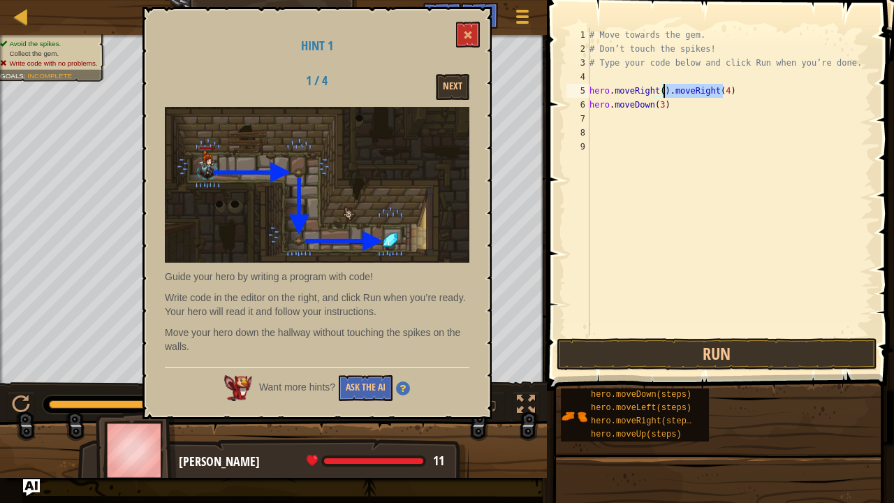
drag, startPoint x: 730, startPoint y: 92, endPoint x: 663, endPoint y: 97, distance: 67.2
click at [663, 97] on div "# Move towards the gem. # Don’t touch the spikes! # Type your code below and cl…" at bounding box center [730, 195] width 286 height 335
click at [477, 31] on button at bounding box center [468, 35] width 24 height 26
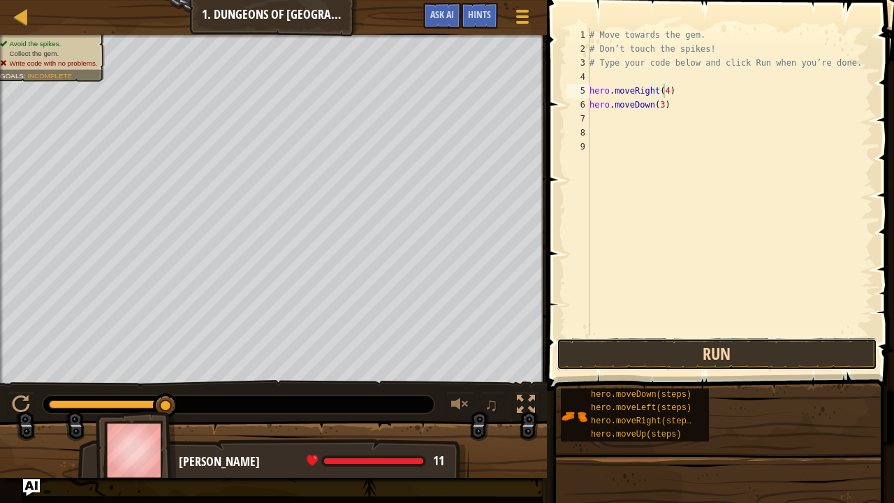
click at [707, 351] on button "Run" at bounding box center [717, 354] width 321 height 32
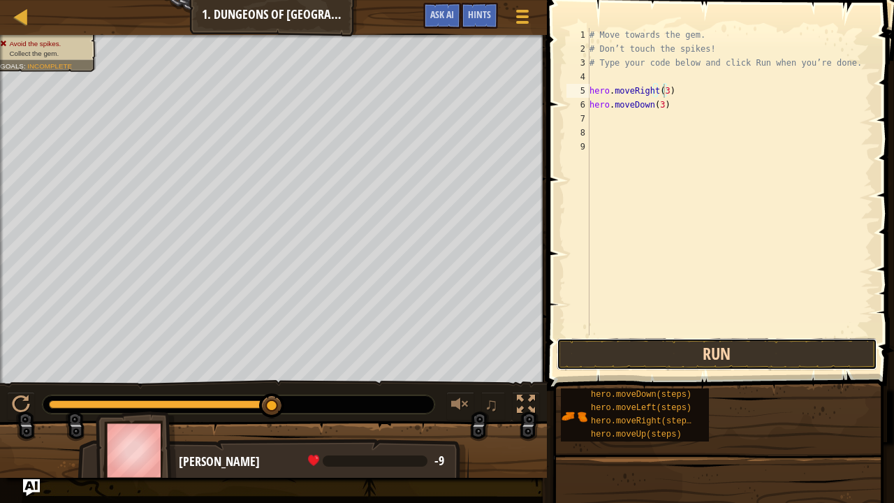
click at [711, 347] on button "Run" at bounding box center [717, 354] width 321 height 32
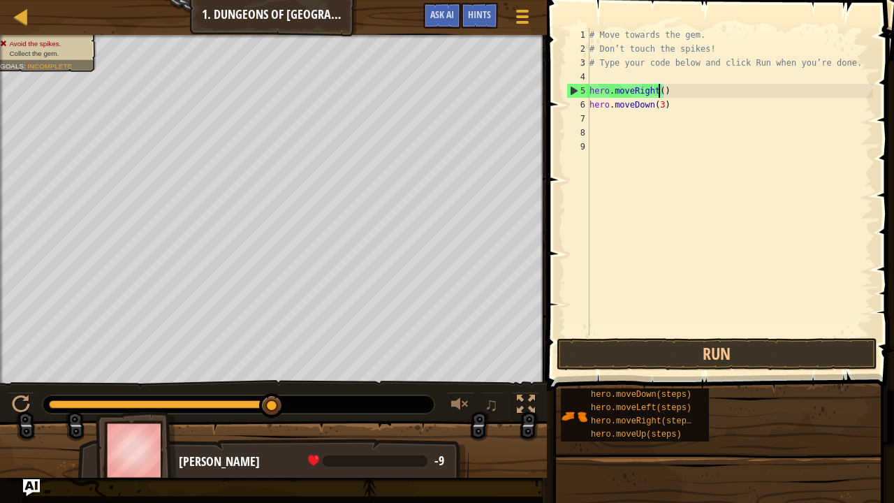
type textarea "hero.moveRight(2)"
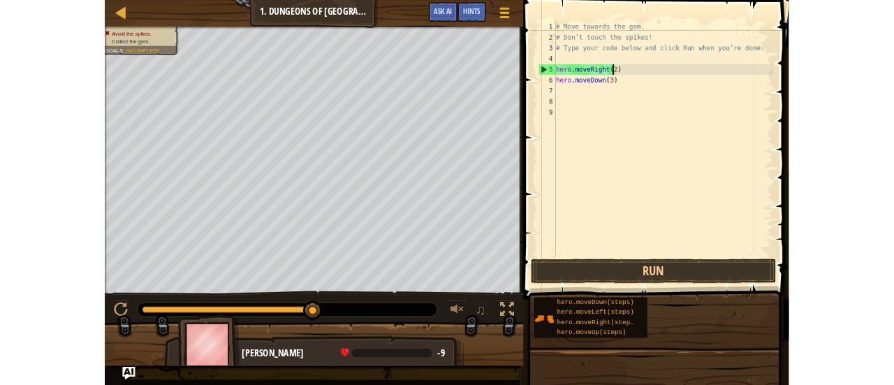
scroll to position [6, 0]
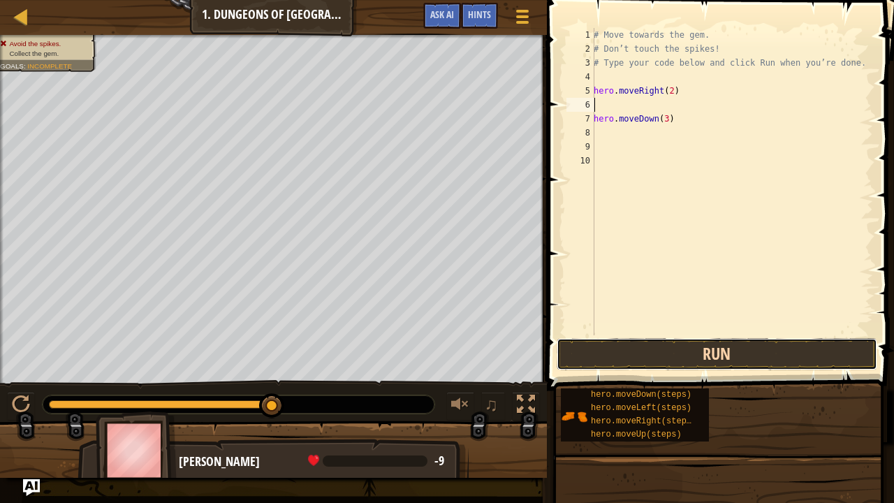
click at [704, 358] on button "Run" at bounding box center [717, 354] width 321 height 32
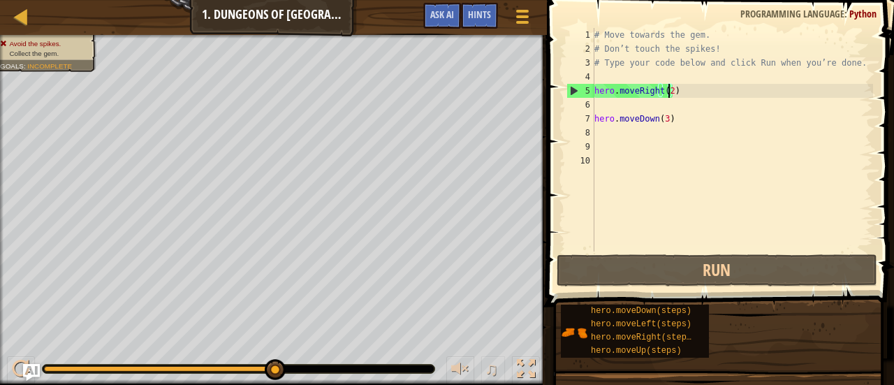
click at [666, 94] on div "# Move towards the gem. # Don’t touch the spikes! # Type your code below and cl…" at bounding box center [731, 153] width 281 height 251
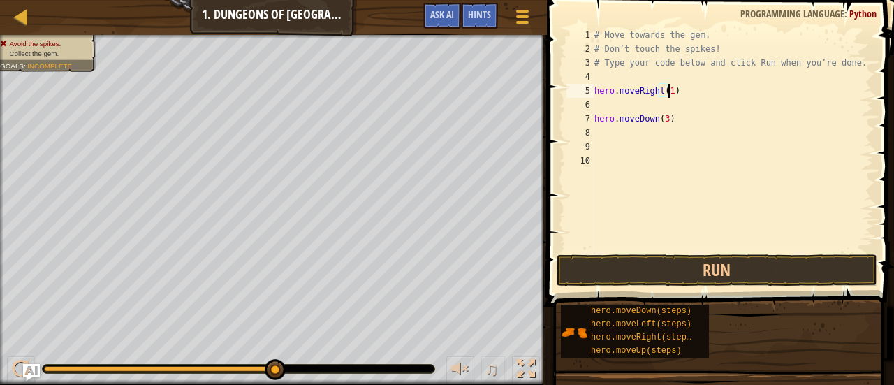
scroll to position [6, 6]
click at [715, 269] on button "Run" at bounding box center [717, 270] width 321 height 32
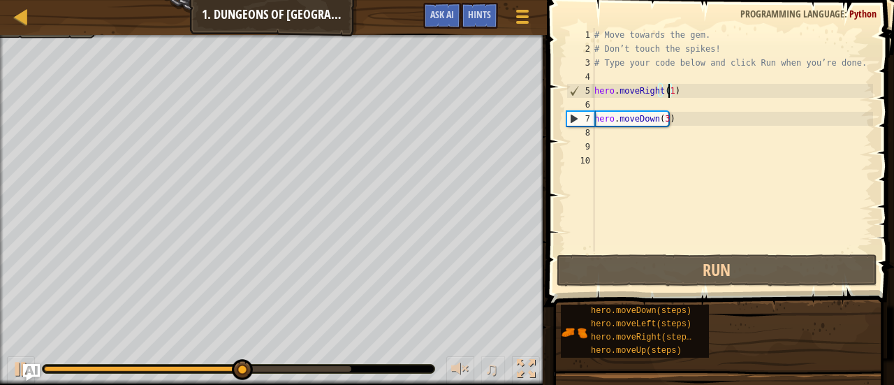
click at [663, 121] on div "# Move towards the gem. # Don’t touch the spikes! # Type your code below and cl…" at bounding box center [731, 153] width 281 height 251
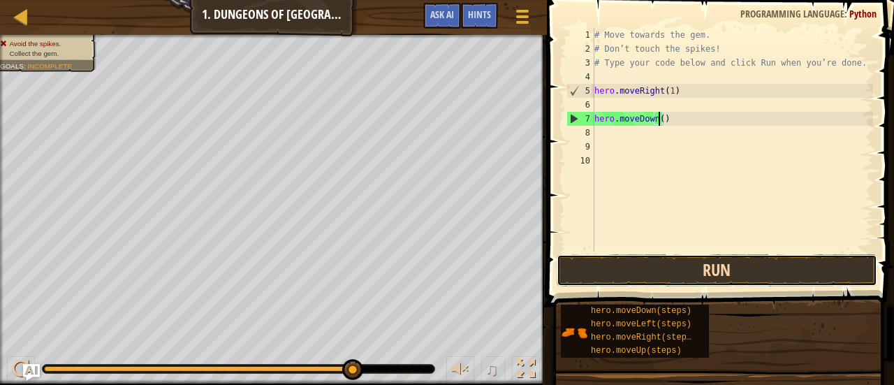
click at [815, 269] on button "Run" at bounding box center [717, 270] width 321 height 32
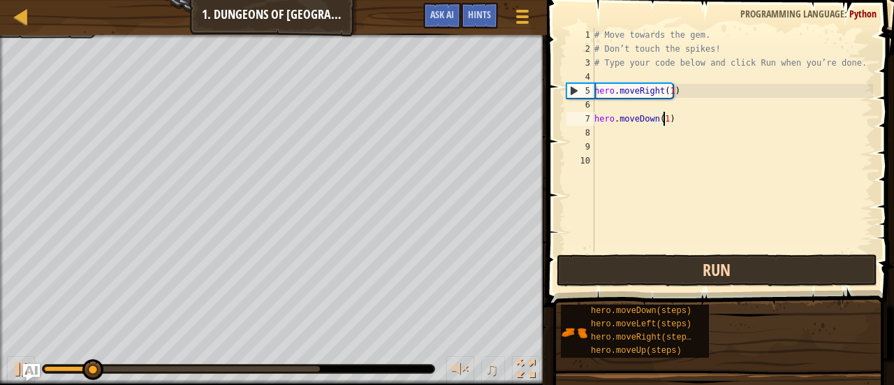
type textarea "hero.moveDown(1)"
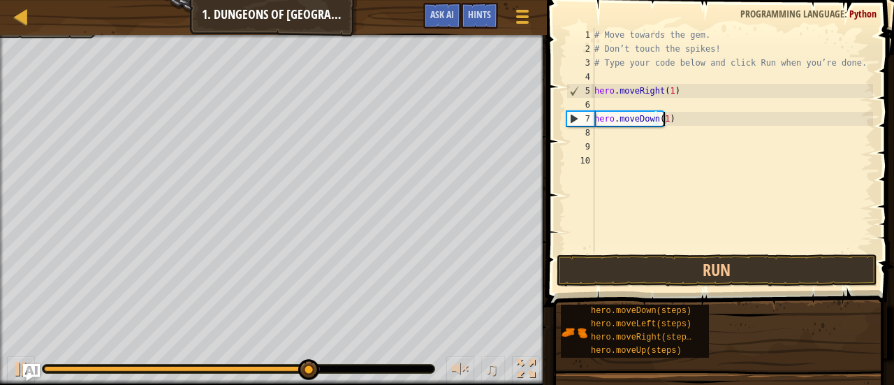
click at [610, 133] on div "# Move towards the gem. # Don’t touch the spikes! # Type your code below and cl…" at bounding box center [731, 153] width 281 height 251
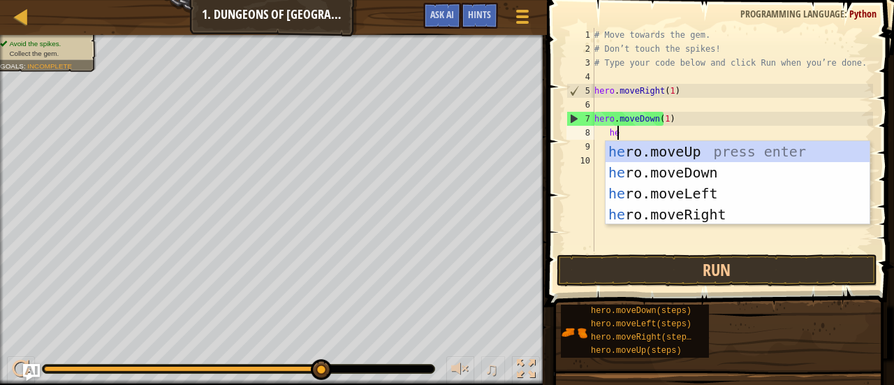
scroll to position [6, 1]
type textarea "her"
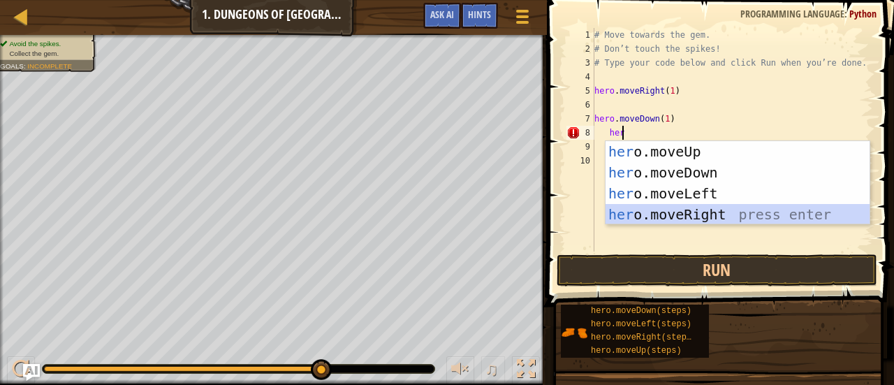
click at [702, 212] on div "her o.moveUp press enter her o.moveDown press enter her o.moveLeft press enter …" at bounding box center [737, 204] width 265 height 126
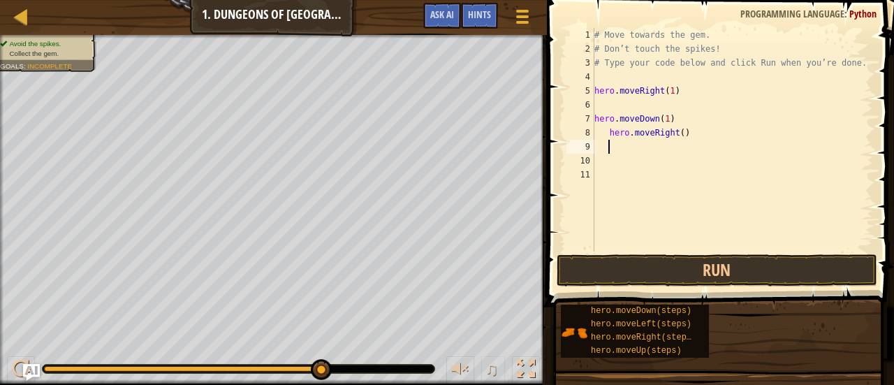
click at [677, 139] on div "# Move towards the gem. # Don’t touch the spikes! # Type your code below and cl…" at bounding box center [731, 153] width 281 height 251
type textarea "hero.moveRight(1)"
click at [687, 268] on button "Run" at bounding box center [717, 270] width 321 height 32
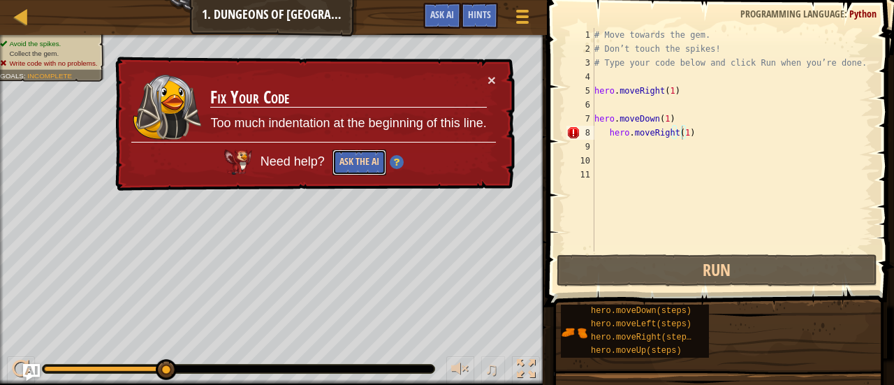
click at [376, 157] on button "Ask the AI" at bounding box center [359, 162] width 54 height 26
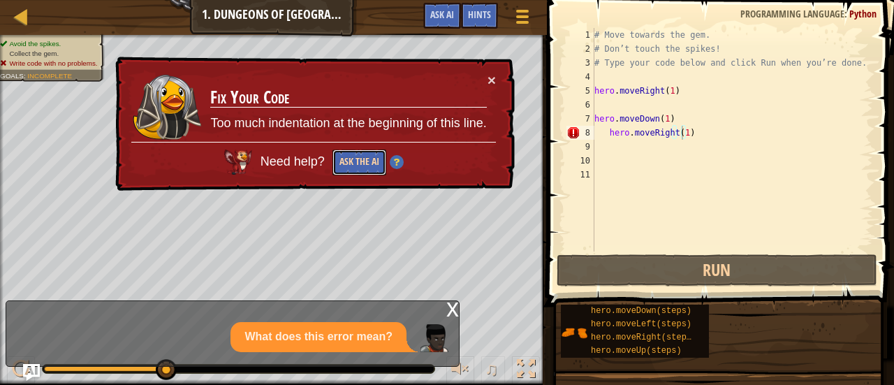
click at [376, 157] on button "Ask the AI" at bounding box center [358, 162] width 54 height 27
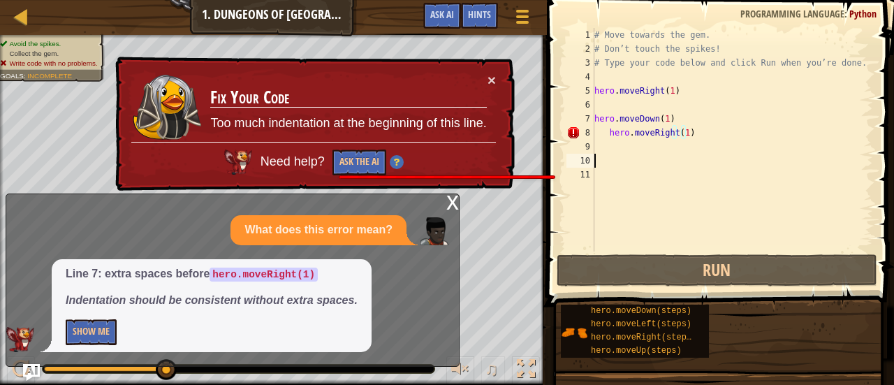
click at [718, 158] on div "# Move towards the gem. # Don’t touch the spikes! # Type your code below and cl…" at bounding box center [731, 153] width 281 height 251
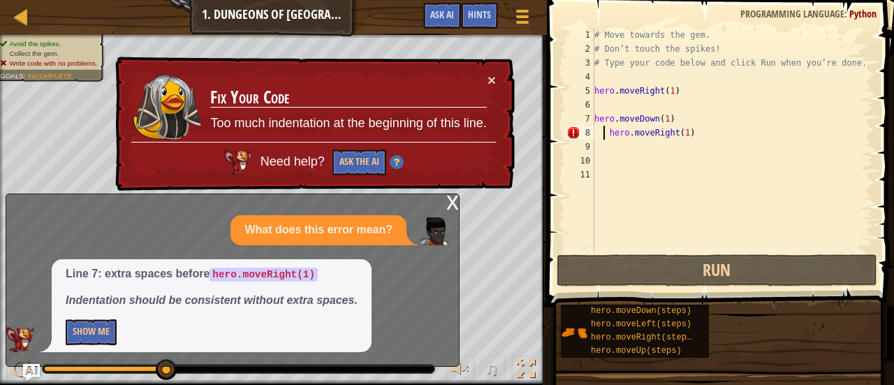
click at [605, 133] on div "# Move towards the gem. # Don’t touch the spikes! # Type your code below and cl…" at bounding box center [731, 153] width 281 height 251
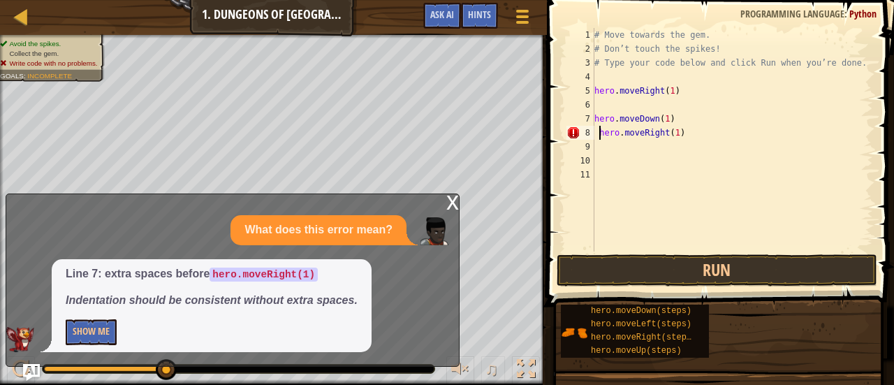
type textarea "hero.moveRight(1)"
click at [691, 270] on button "Run" at bounding box center [717, 270] width 321 height 32
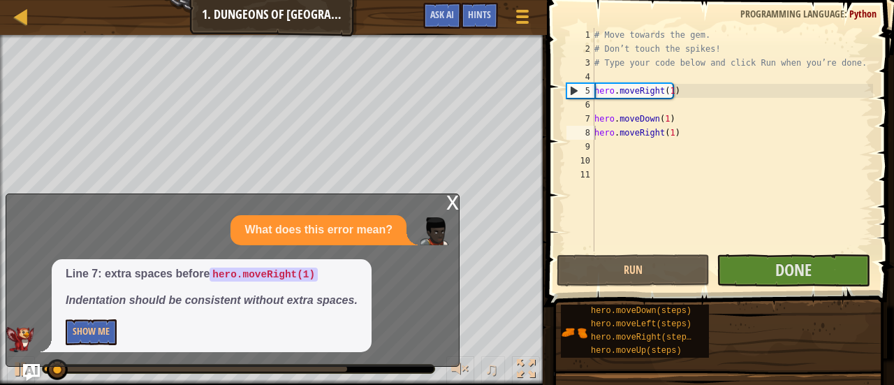
click at [452, 200] on div "x" at bounding box center [452, 201] width 13 height 14
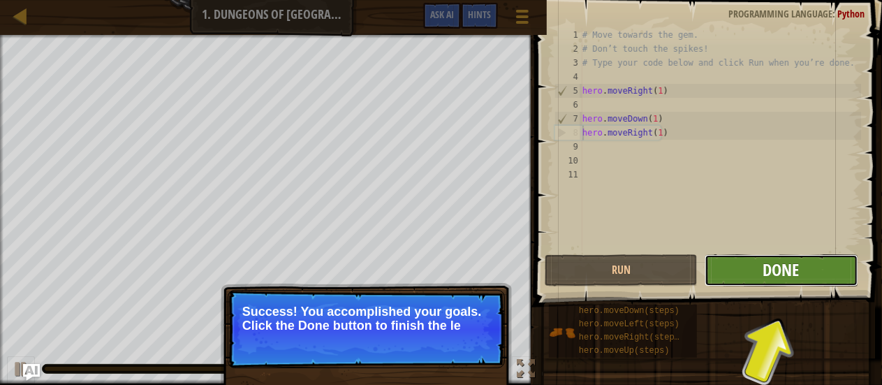
click at [774, 265] on span "Done" at bounding box center [781, 269] width 36 height 22
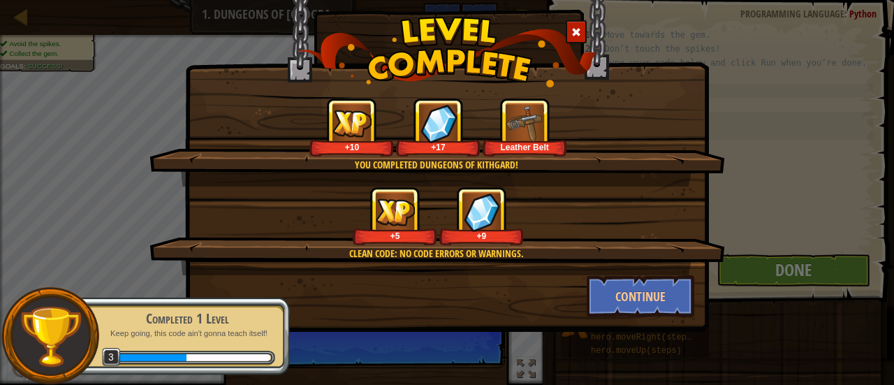
click at [649, 344] on div "You completed Dungeons of Kithgard! +10 +17 Leather Belt Clean code: no code er…" at bounding box center [447, 192] width 894 height 385
click at [662, 325] on div "You completed Dungeons of Kithgard! +10 +17 Leather Belt Clean code: no code er…" at bounding box center [447, 148] width 524 height 367
click at [687, 332] on div "You completed Dungeons of Kithgard! +10 +17 Leather Belt Clean code: no code er…" at bounding box center [447, 192] width 894 height 385
click at [661, 303] on button "Continue" at bounding box center [641, 296] width 108 height 42
click at [668, 305] on div "You completed Dungeons of Kithgard! +10 +17 Leather Belt Clean code: no code er…" at bounding box center [447, 148] width 524 height 367
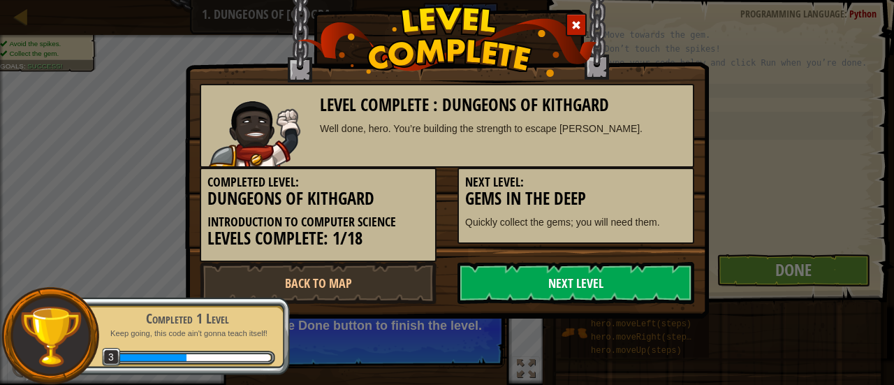
click at [655, 302] on link "Next Level" at bounding box center [575, 283] width 237 height 42
click at [638, 290] on link "Next Level" at bounding box center [575, 283] width 237 height 42
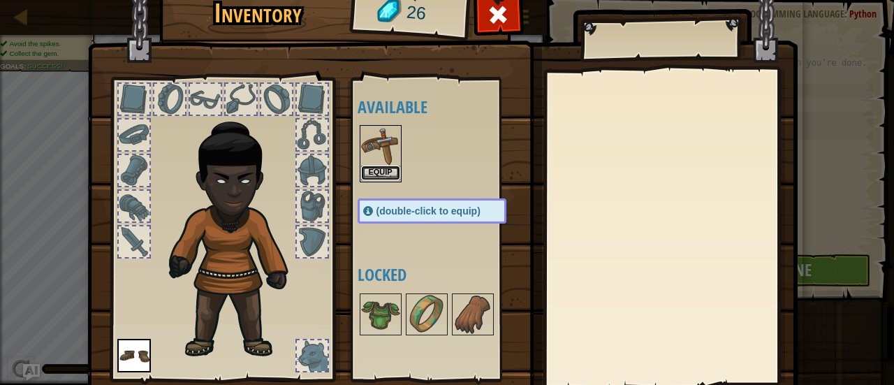
click at [378, 171] on button "Equip" at bounding box center [380, 172] width 39 height 15
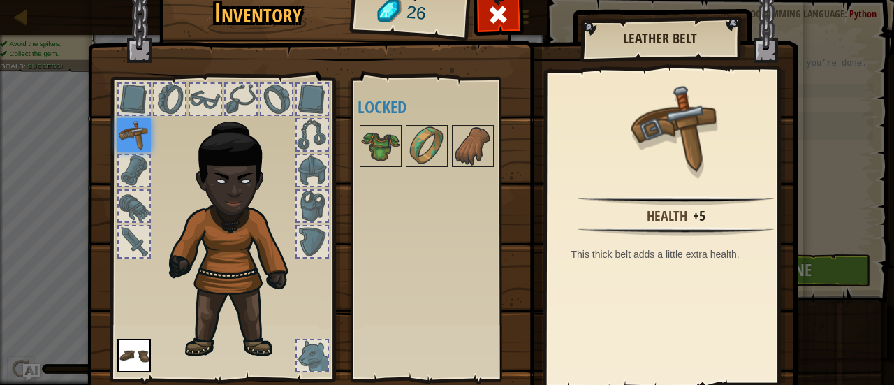
click at [806, 353] on div "Inventory 26 Available Equip Equip (double-click to equip) Locked Leather Belt …" at bounding box center [447, 192] width 894 height 385
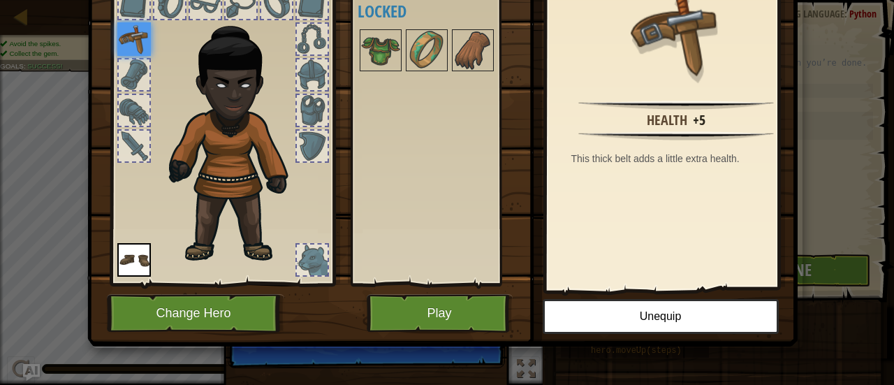
scroll to position [96, 0]
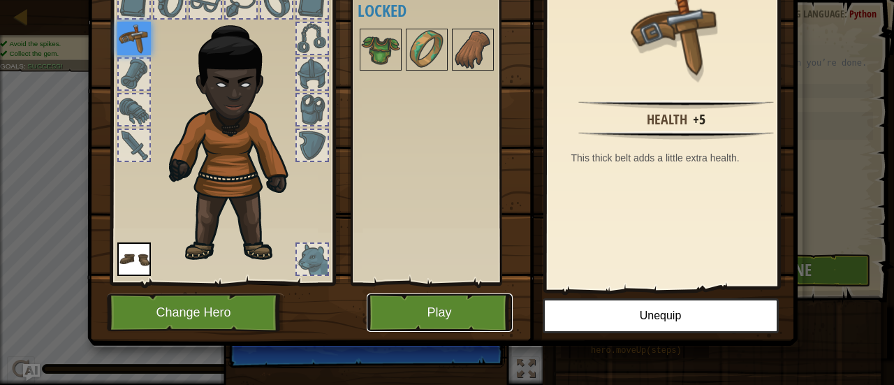
click at [466, 310] on button "Play" at bounding box center [440, 312] width 146 height 38
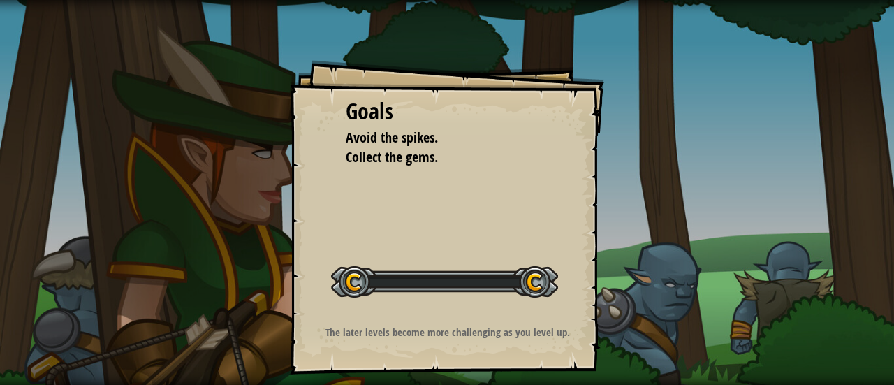
click at [462, 313] on div "Goals Avoid the spikes. Collect the gems. Start Level Error loading from server…" at bounding box center [447, 217] width 314 height 314
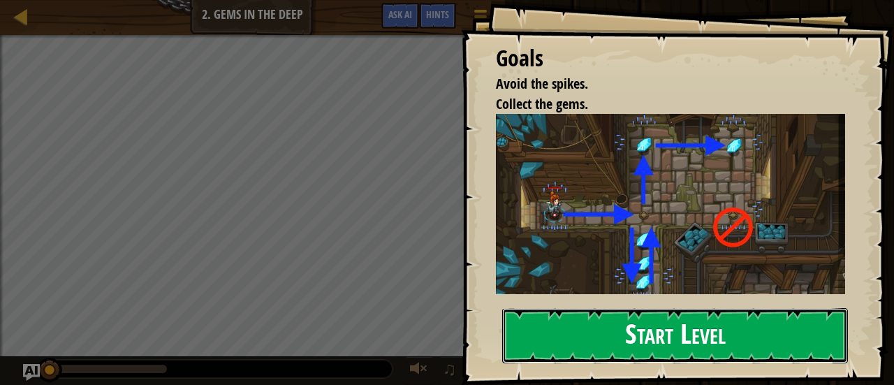
click at [684, 328] on button "Start Level" at bounding box center [675, 335] width 346 height 55
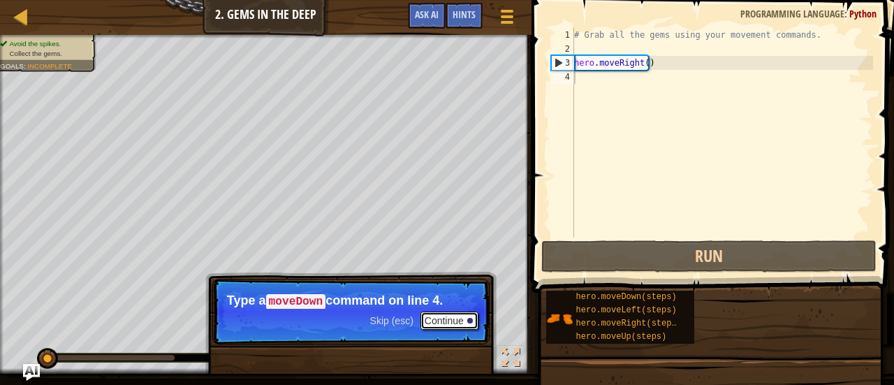
click at [464, 318] on button "Continue" at bounding box center [449, 320] width 58 height 18
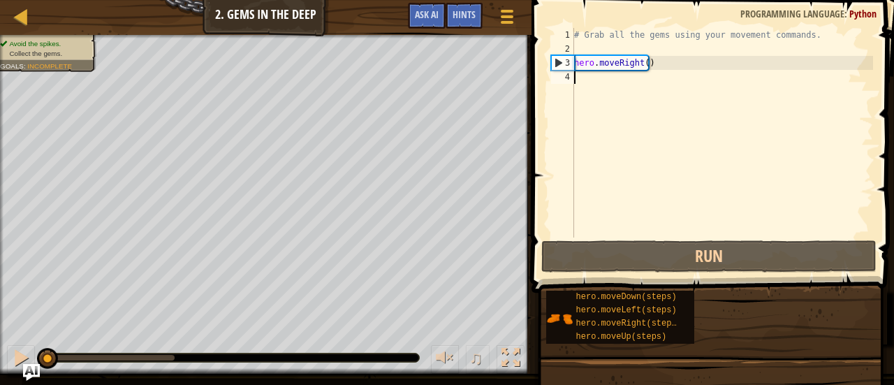
type textarea "h"
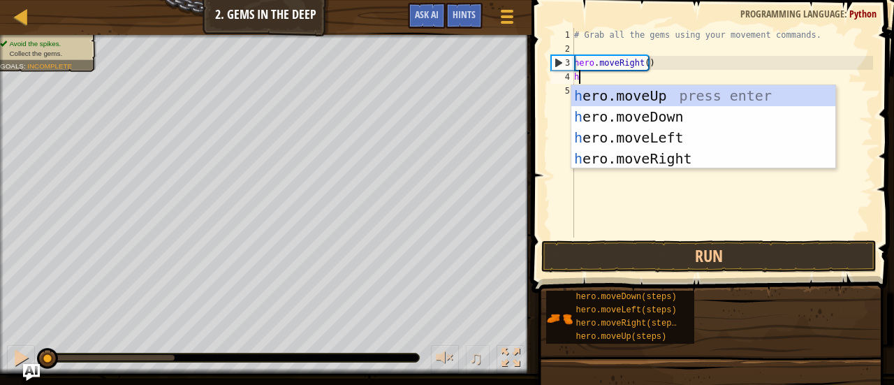
scroll to position [6, 0]
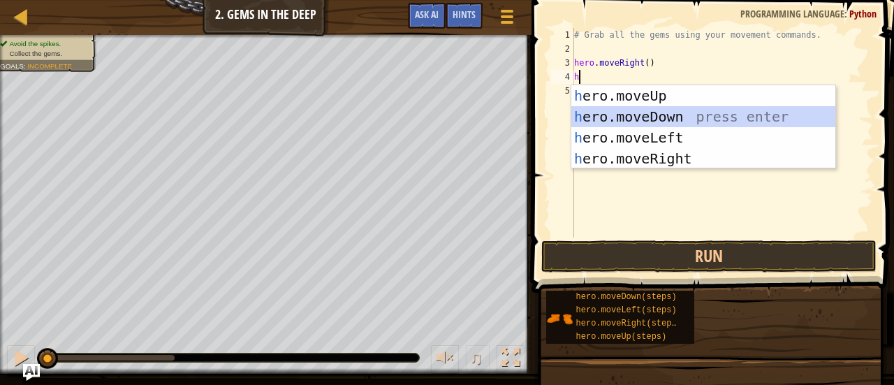
click at [628, 118] on div "h ero.moveUp press enter h ero.moveDown press enter h ero.moveLeft press enter …" at bounding box center [703, 148] width 265 height 126
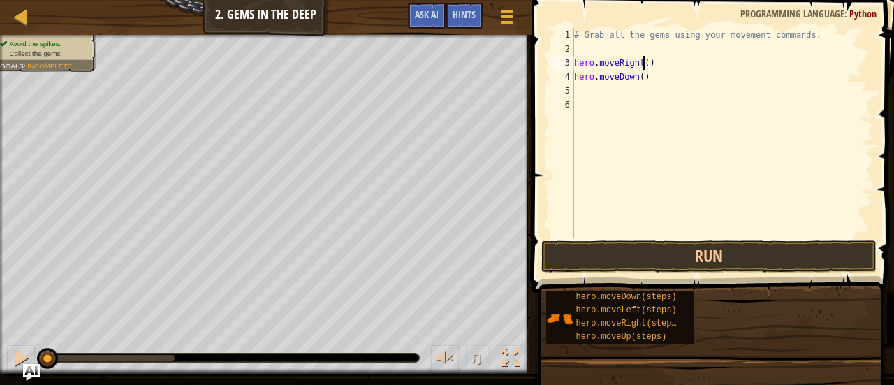
click at [643, 63] on div "# Grab all the gems using your movement commands. hero . moveRight ( ) hero . m…" at bounding box center [722, 146] width 302 height 237
click at [638, 82] on div "# Grab all the gems using your movement commands. hero . moveRight ( 1 ) hero .…" at bounding box center [722, 146] width 302 height 237
type textarea "hero.moveDown(1)"
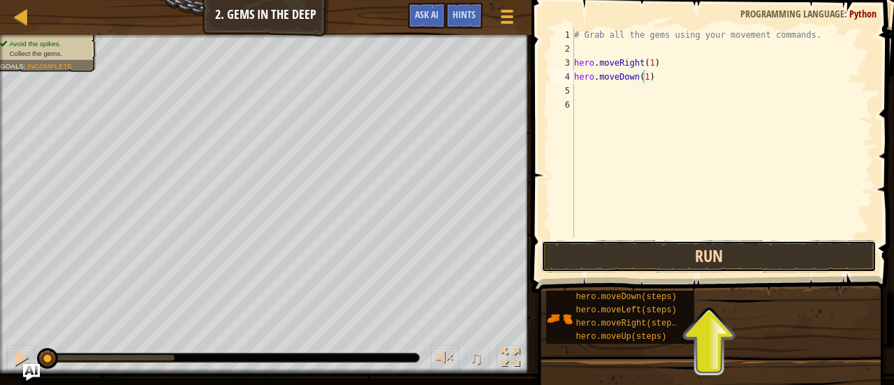
click at [668, 263] on button "Run" at bounding box center [708, 256] width 335 height 32
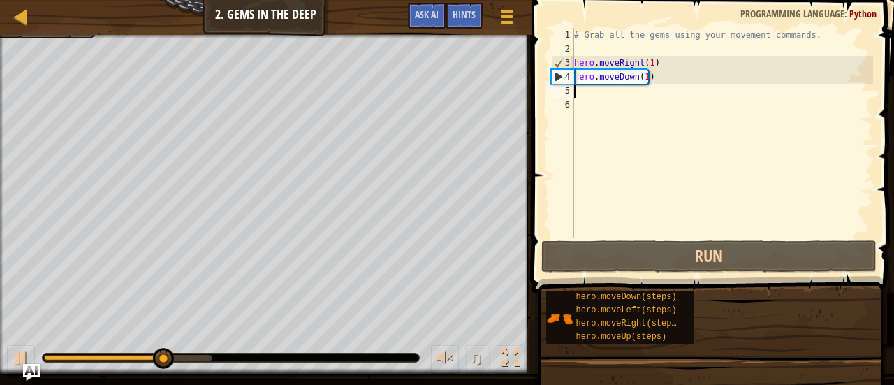
click at [596, 97] on div "# Grab all the gems using your movement commands. hero . moveRight ( 1 ) hero .…" at bounding box center [722, 146] width 302 height 237
type textarea "h"
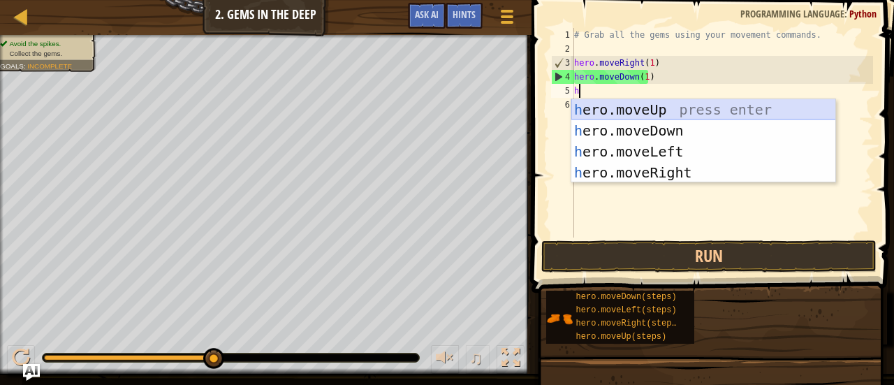
click at [649, 106] on div "h ero.moveUp press enter h ero.moveDown press enter h ero.moveLeft press enter …" at bounding box center [703, 162] width 265 height 126
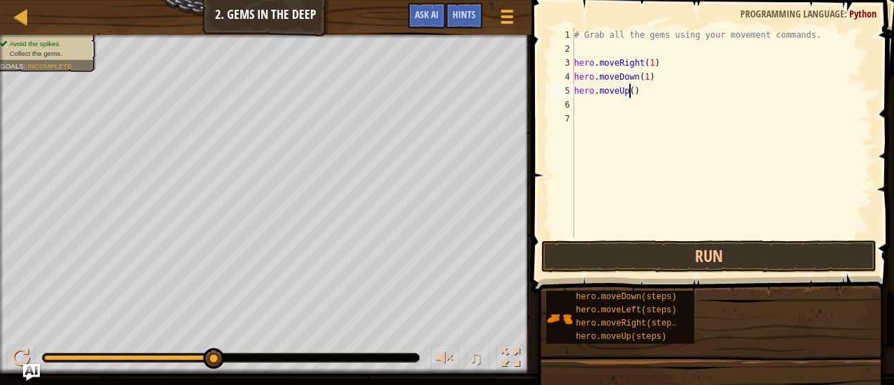
click at [628, 91] on div "# Grab all the gems using your movement commands. hero . moveRight ( 1 ) hero .…" at bounding box center [722, 146] width 302 height 237
type textarea "hero.moveUp(1)"
click at [584, 107] on div "# Grab all the gems using your movement commands. hero . moveRight ( 1 ) hero .…" at bounding box center [722, 146] width 302 height 237
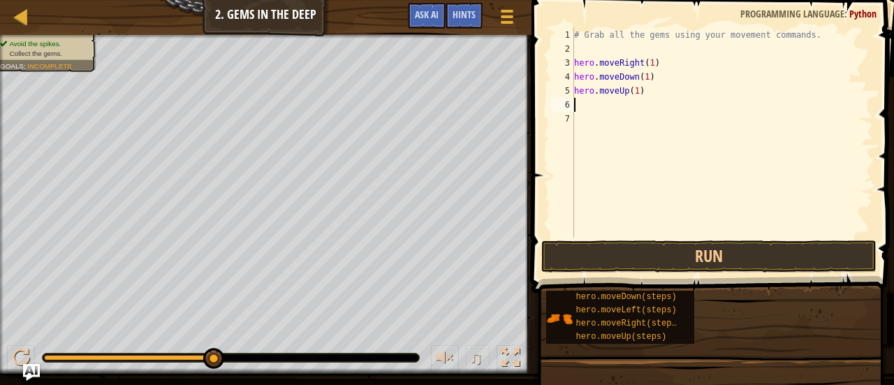
type textarea "h"
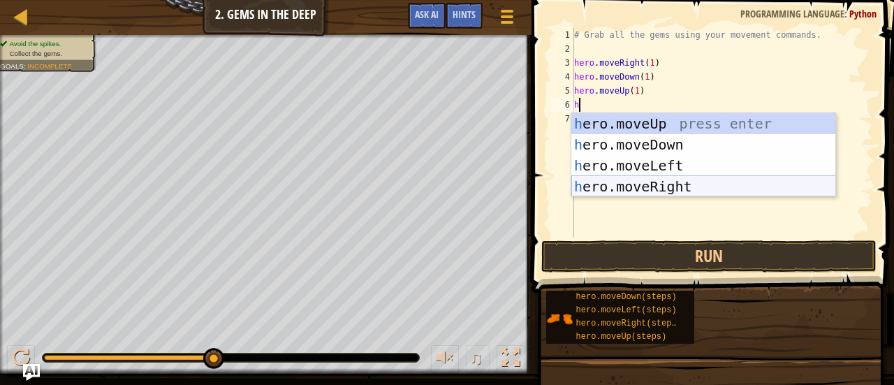
click at [684, 189] on div "h ero.moveUp press enter h ero.moveDown press enter h ero.moveLeft press enter …" at bounding box center [703, 176] width 265 height 126
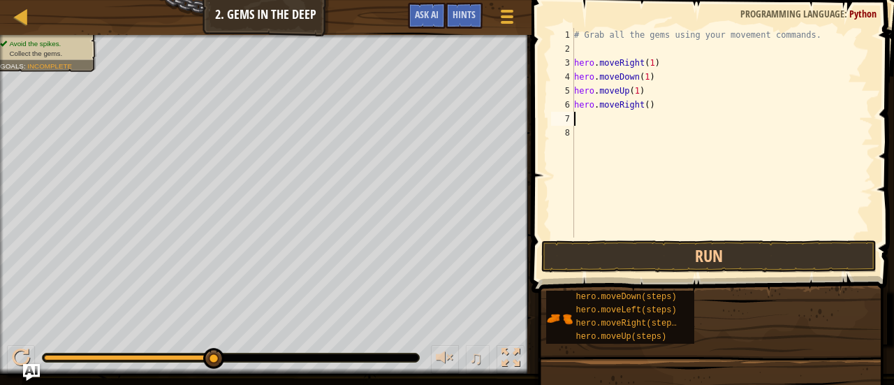
click at [644, 110] on div "# Grab all the gems using your movement commands. hero . moveRight ( 1 ) hero .…" at bounding box center [722, 146] width 302 height 237
click at [693, 293] on div "hero.moveDown(steps) hero.moveLeft(steps) hero.moveRight(steps) hero.moveUp(ste…" at bounding box center [620, 316] width 148 height 53
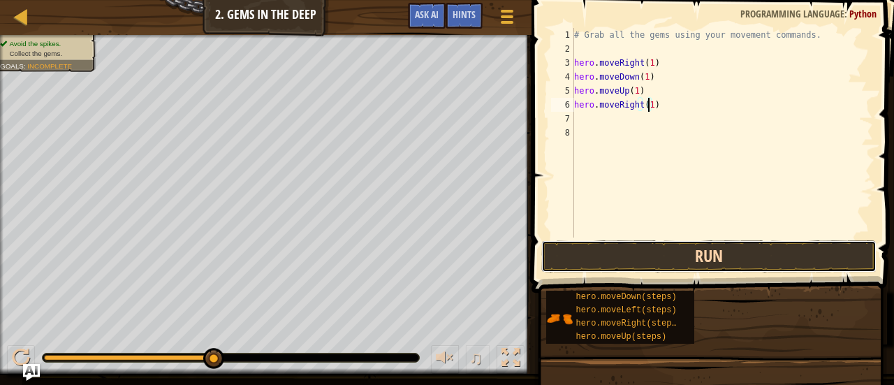
click at [705, 263] on button "Run" at bounding box center [708, 256] width 335 height 32
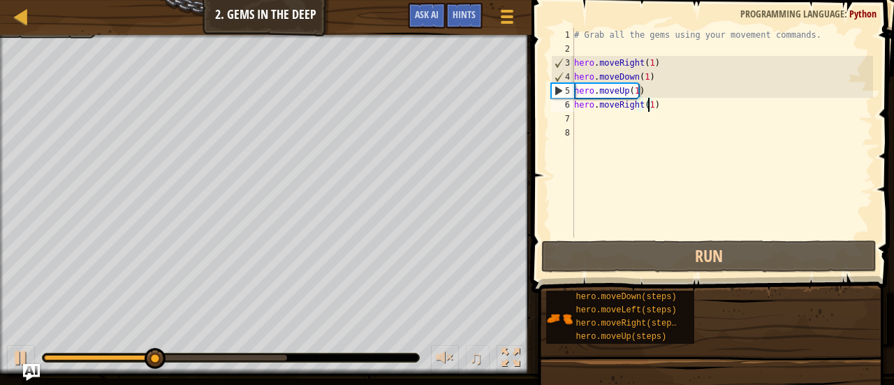
click at [631, 89] on div "# Grab all the gems using your movement commands. hero . moveRight ( 1 ) hero .…" at bounding box center [722, 146] width 302 height 237
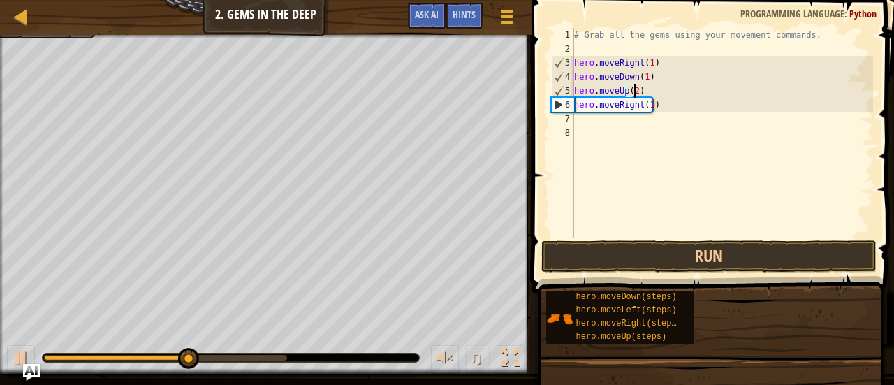
scroll to position [6, 4]
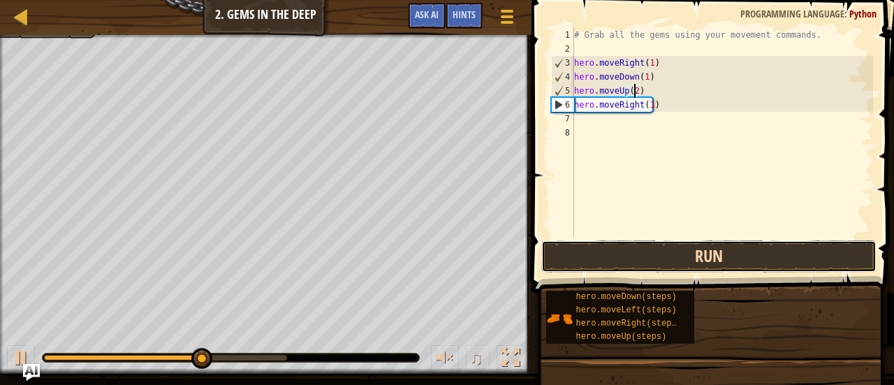
click at [696, 262] on button "Run" at bounding box center [708, 256] width 335 height 32
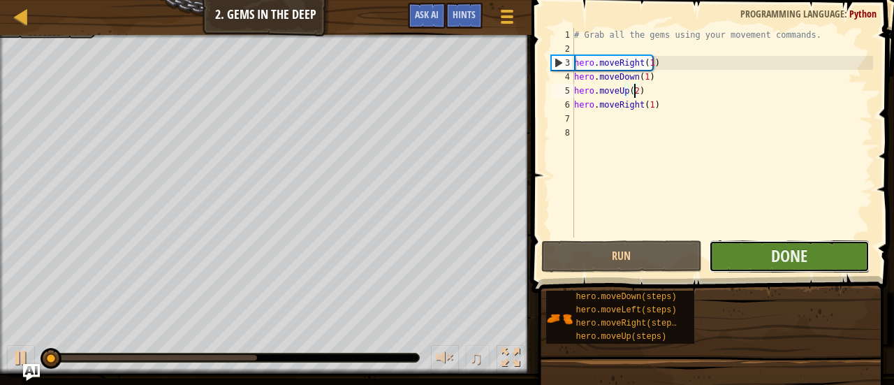
click at [756, 266] on button "Done" at bounding box center [789, 256] width 161 height 32
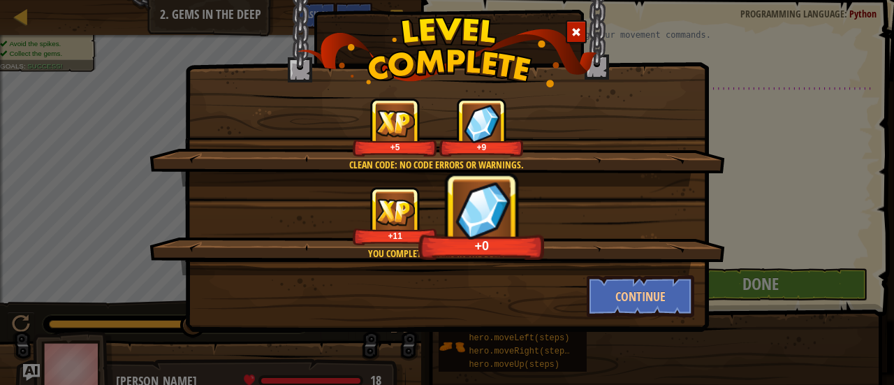
scroll to position [6, 41]
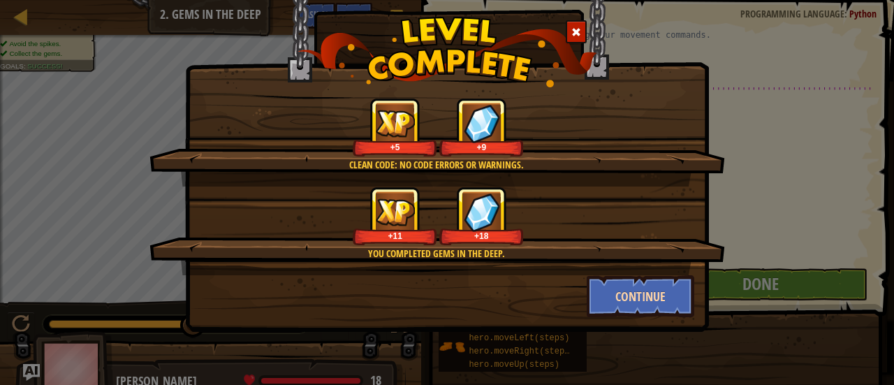
type textarea "hero.moveUp(2''''''''''''''''''''''''''''''''''''''''''''''''''''''''''''''''''…"
click at [619, 288] on button "Continue" at bounding box center [641, 296] width 108 height 42
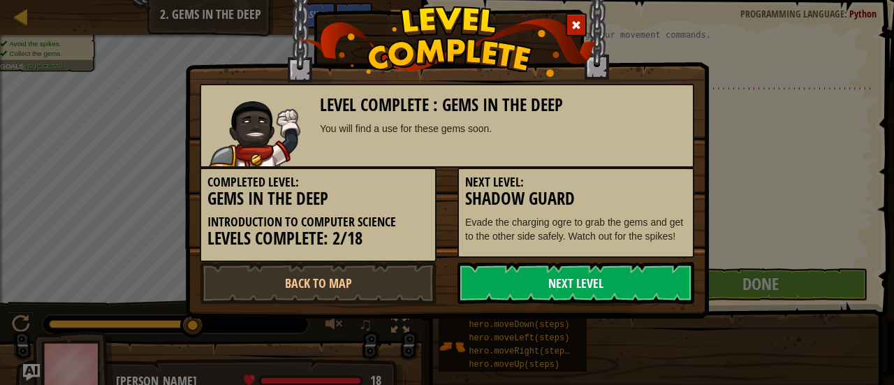
click at [643, 302] on link "Next Level" at bounding box center [575, 283] width 237 height 42
click at [654, 302] on link "Next Level" at bounding box center [575, 283] width 237 height 42
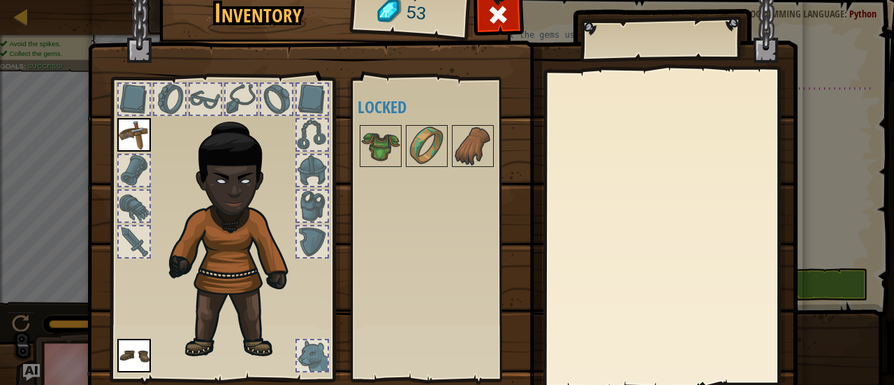
click at [777, 265] on div at bounding box center [670, 228] width 247 height 314
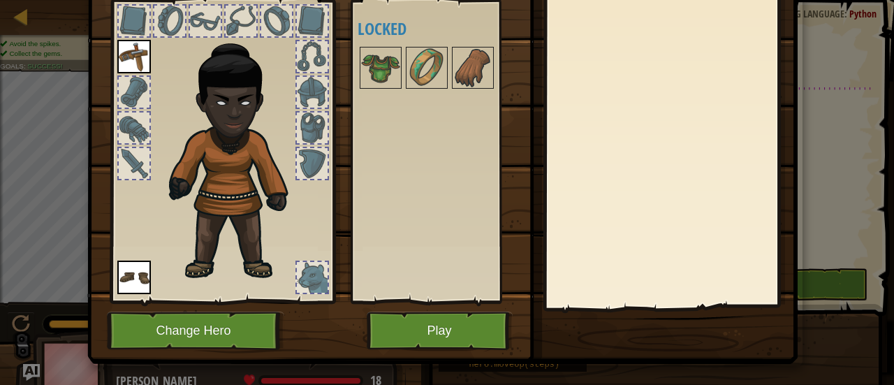
scroll to position [83, 0]
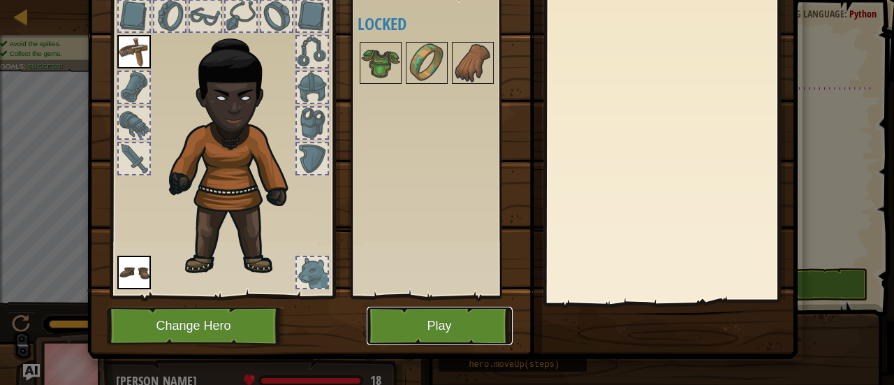
click at [443, 320] on button "Play" at bounding box center [440, 326] width 146 height 38
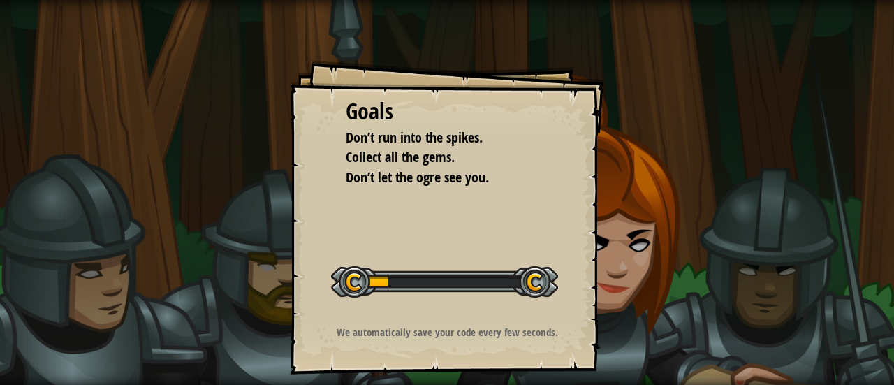
click at [452, 321] on div "Goals Don’t run into the spikes. Collect all the gems. Don’t let the ogre see y…" at bounding box center [447, 217] width 314 height 314
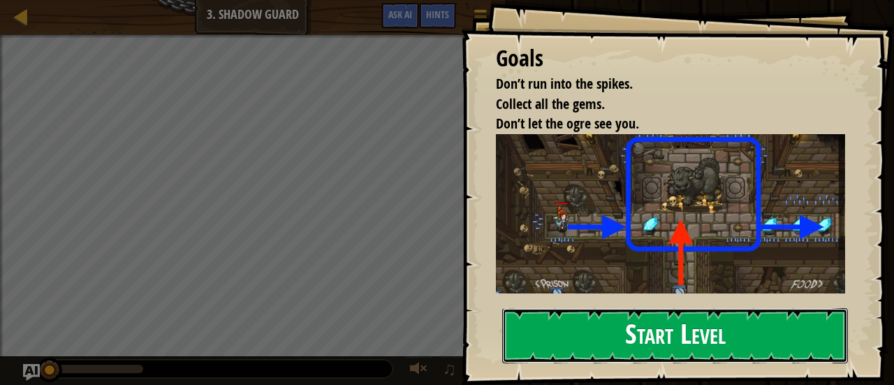
click at [753, 355] on button "Start Level" at bounding box center [675, 335] width 346 height 55
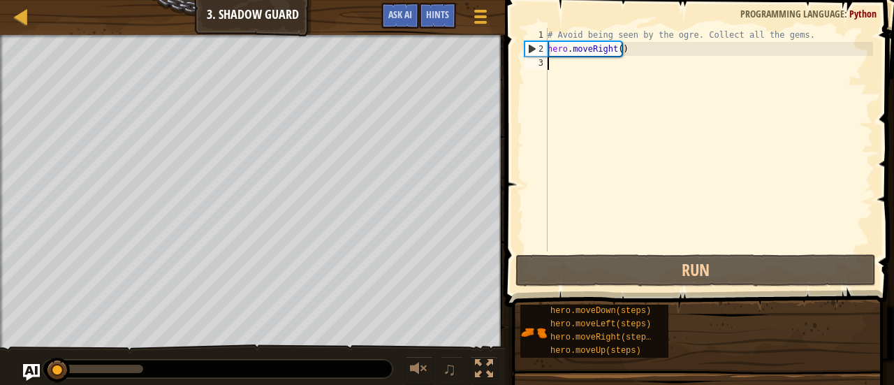
type textarea "\"
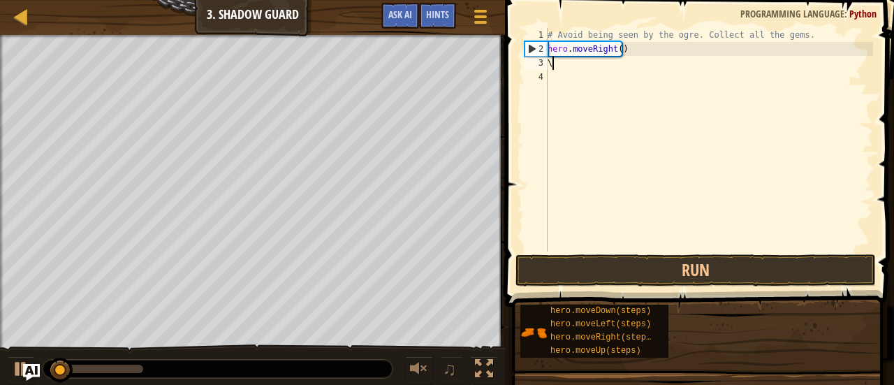
scroll to position [6, 0]
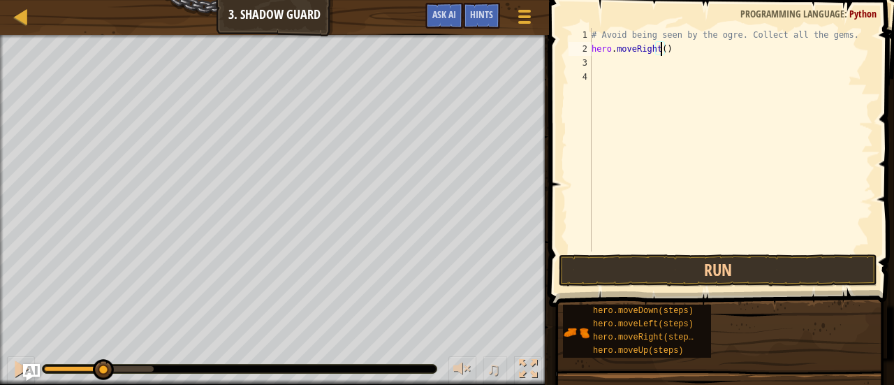
type textarea "hero.moveRight(1)"
click at [598, 61] on div "# Avoid being seen by the ogre. Collect all the gems. hero . moveRight ( 1 )" at bounding box center [731, 153] width 284 height 251
type textarea "h"
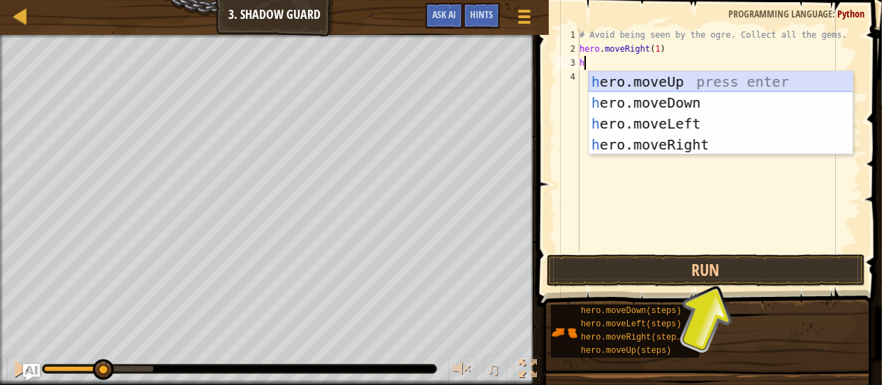
click at [656, 87] on div "h ero.moveUp press enter h ero.moveDown press enter h ero.moveLeft press enter …" at bounding box center [721, 134] width 265 height 126
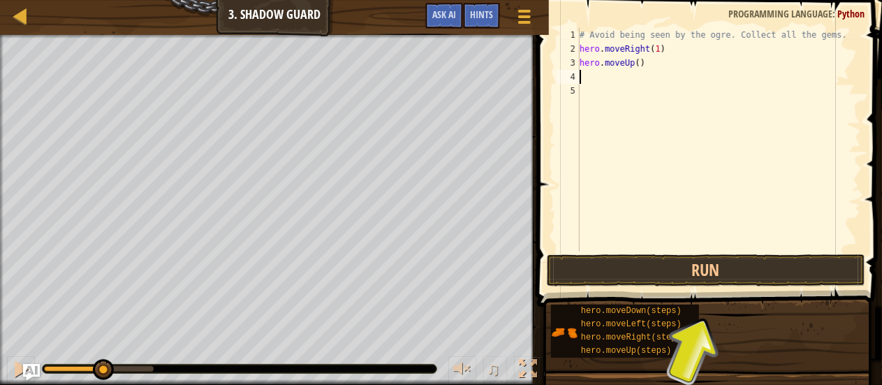
click at [634, 66] on div "# Avoid being seen by the ogre. Collect all the gems. hero . moveRight ( 1 ) he…" at bounding box center [719, 153] width 284 height 251
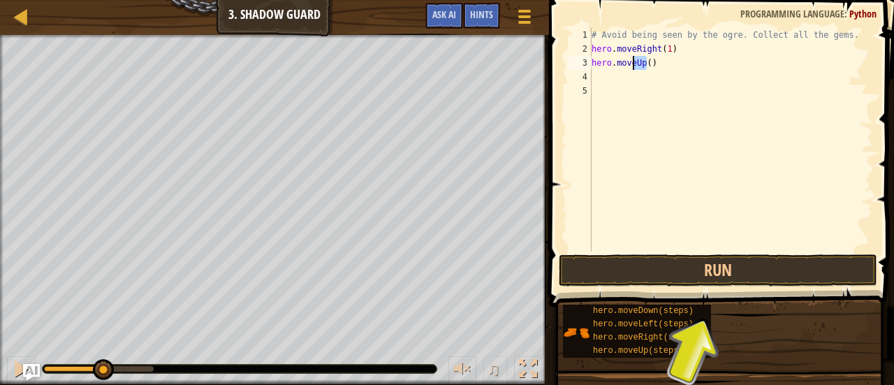
click at [649, 69] on div "# Avoid being seen by the ogre. Collect all the gems. hero . moveRight ( 1 ) he…" at bounding box center [731, 153] width 284 height 251
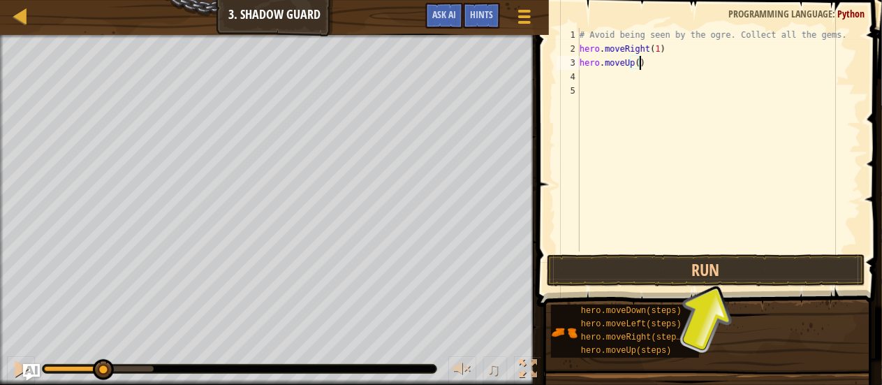
click at [636, 65] on div "# Avoid being seen by the ogre. Collect all the gems. hero . moveRight ( 1 ) he…" at bounding box center [719, 153] width 284 height 251
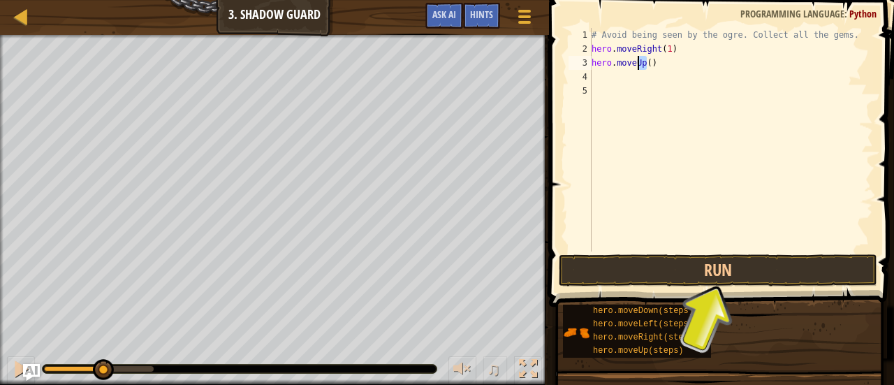
click at [637, 63] on div "# Avoid being seen by the ogre. Collect all the gems. hero . moveRight ( 1 ) he…" at bounding box center [731, 139] width 284 height 223
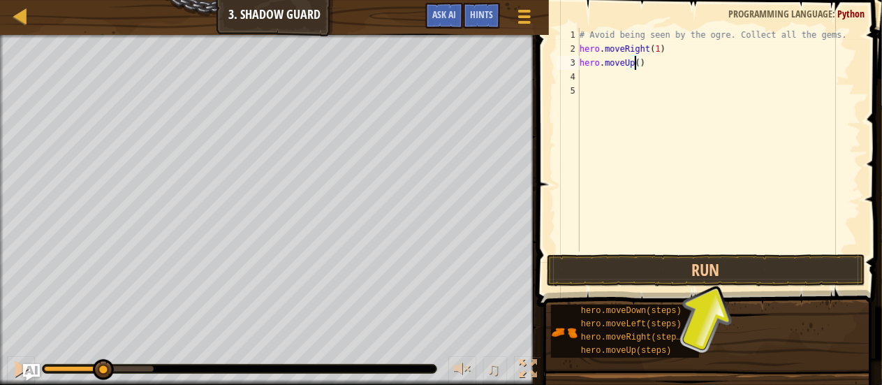
type textarea "hero.moveUp(1)"
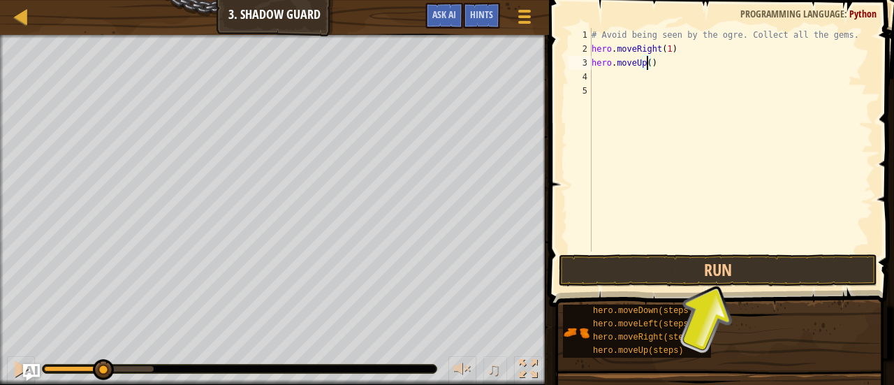
scroll to position [6, 4]
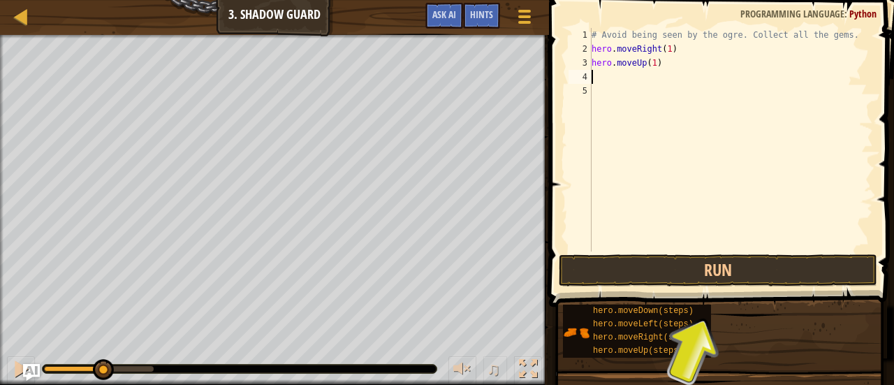
click at [604, 80] on div "# Avoid being seen by the ogre. Collect all the gems. hero . moveRight ( 1 ) he…" at bounding box center [731, 153] width 284 height 251
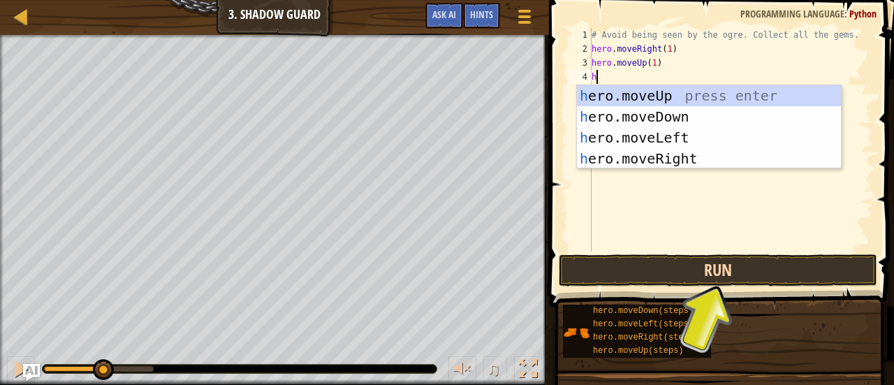
type textarea "h"
click at [729, 270] on button "Run" at bounding box center [718, 270] width 318 height 32
